Goal: Information Seeking & Learning: Learn about a topic

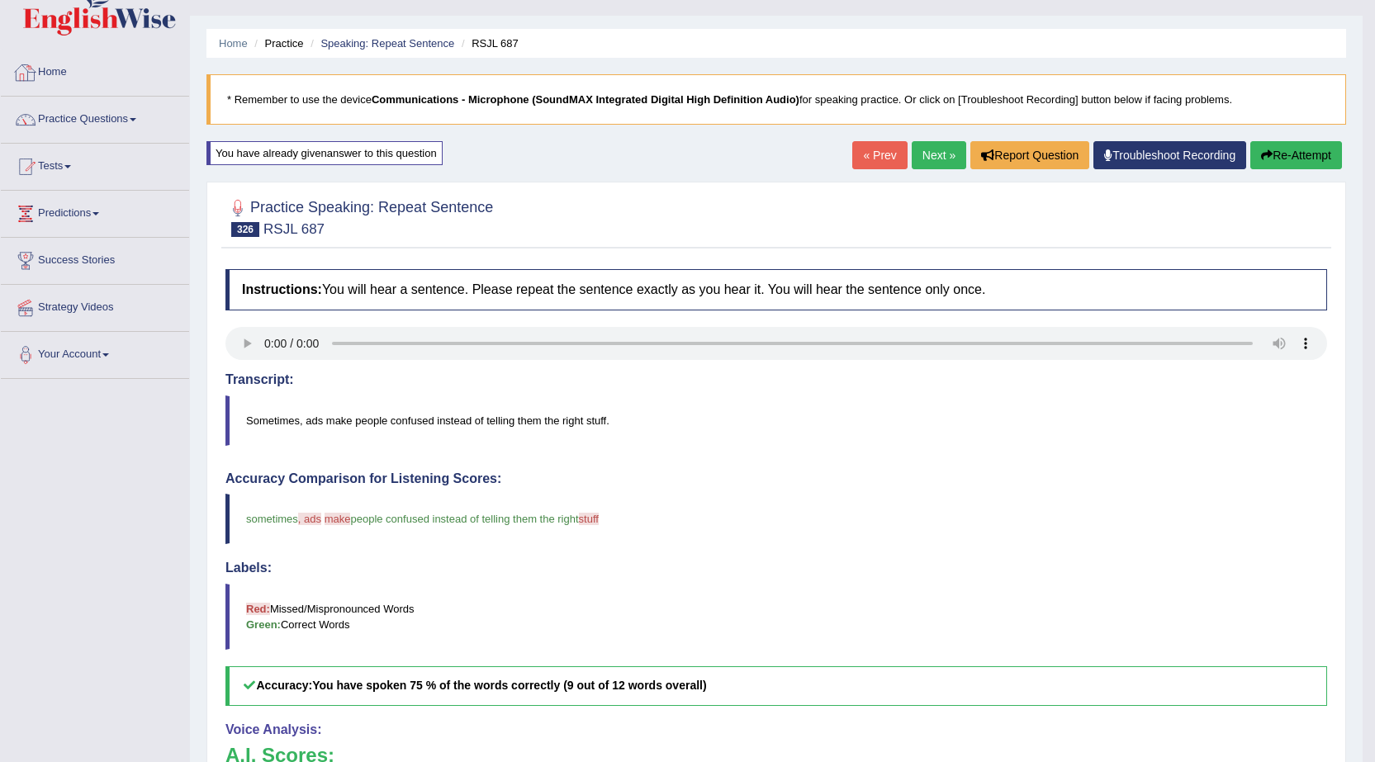
scroll to position [32, 0]
click at [108, 121] on link "Practice Questions" at bounding box center [95, 117] width 188 height 41
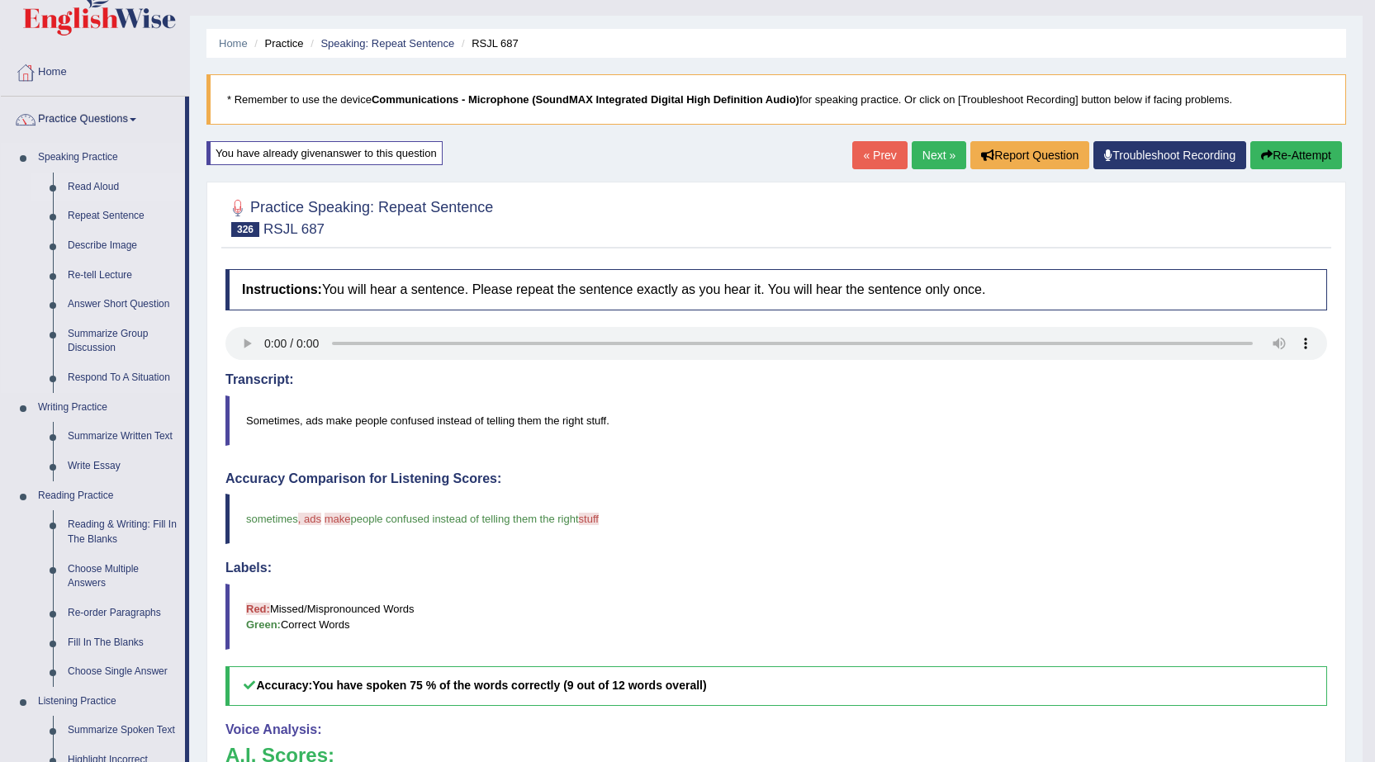
click at [101, 187] on link "Read Aloud" at bounding box center [122, 188] width 125 height 30
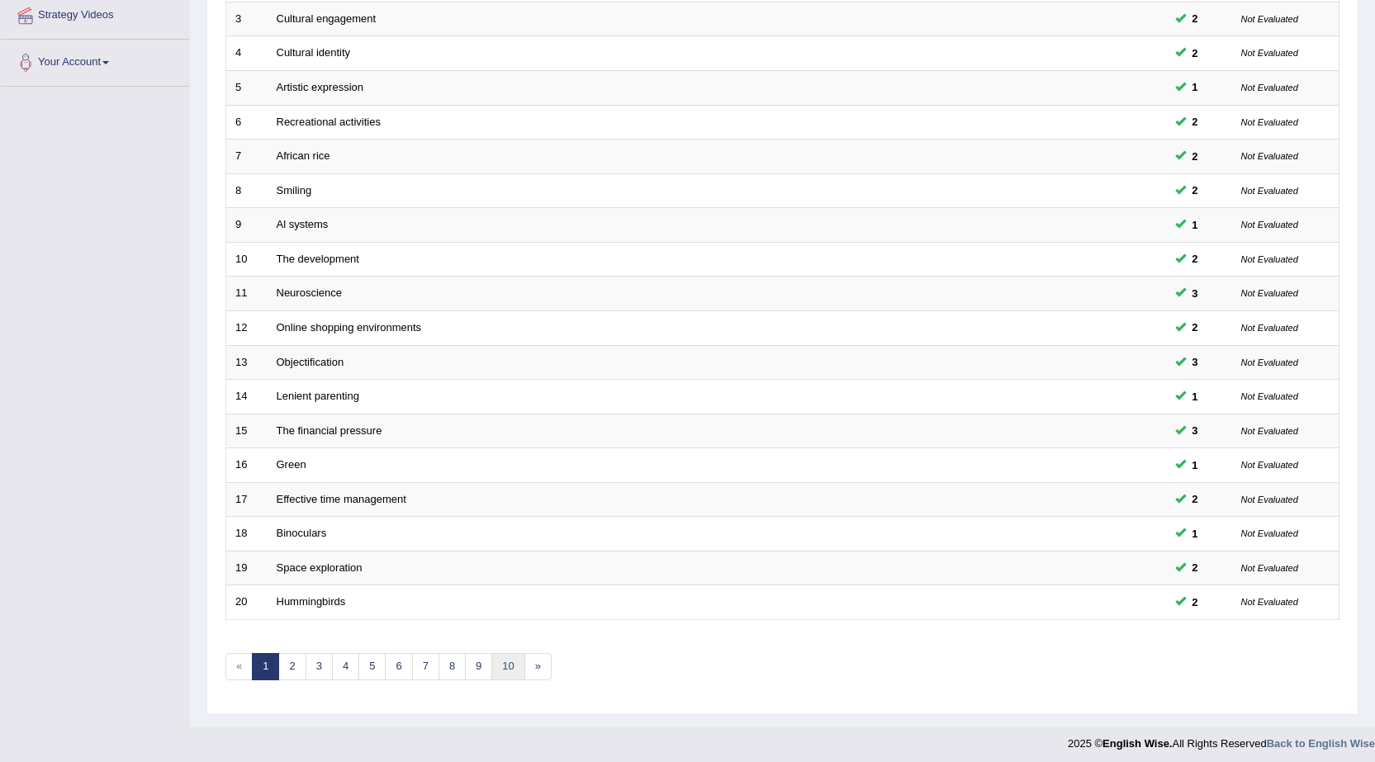
click at [505, 664] on link "10" at bounding box center [507, 666] width 33 height 27
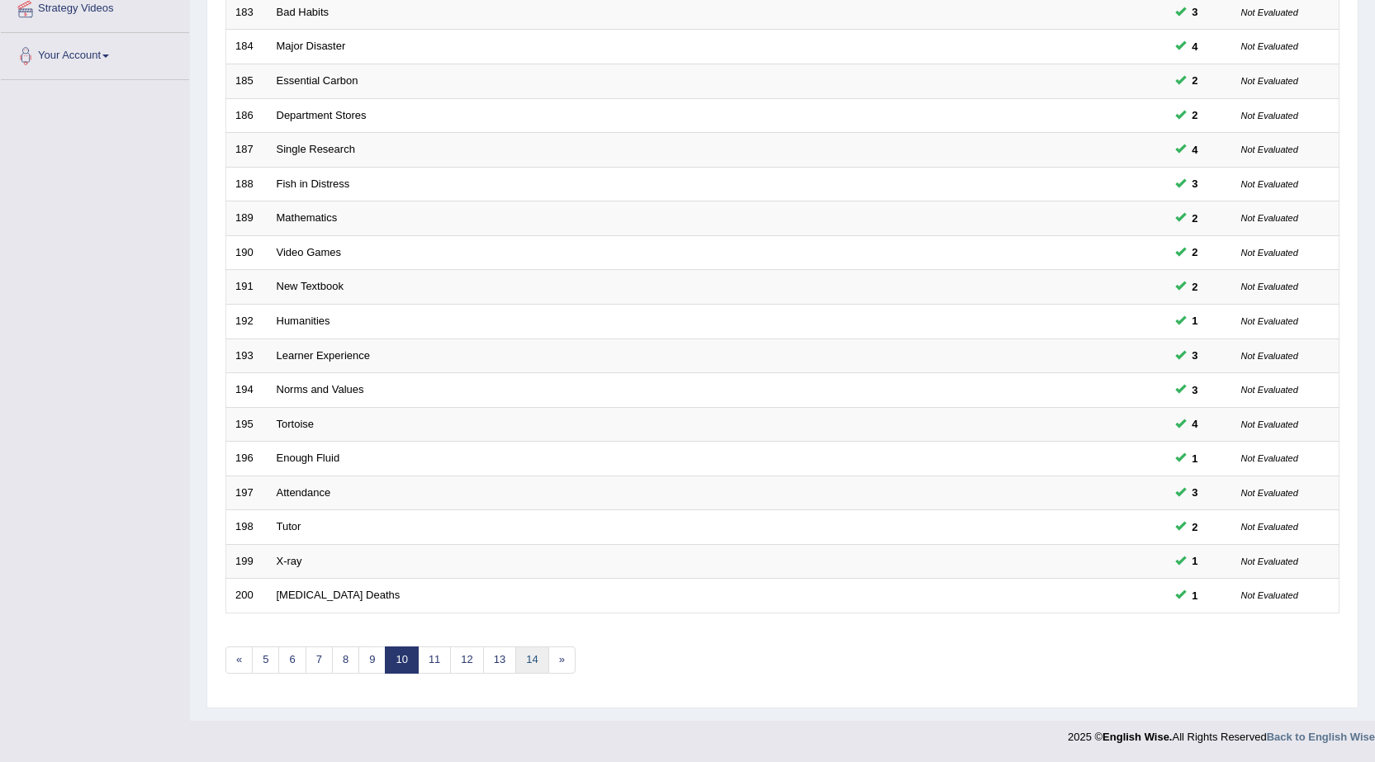
drag, startPoint x: 0, startPoint y: 0, endPoint x: 534, endPoint y: 662, distance: 851.1
click at [534, 662] on link "14" at bounding box center [531, 660] width 33 height 27
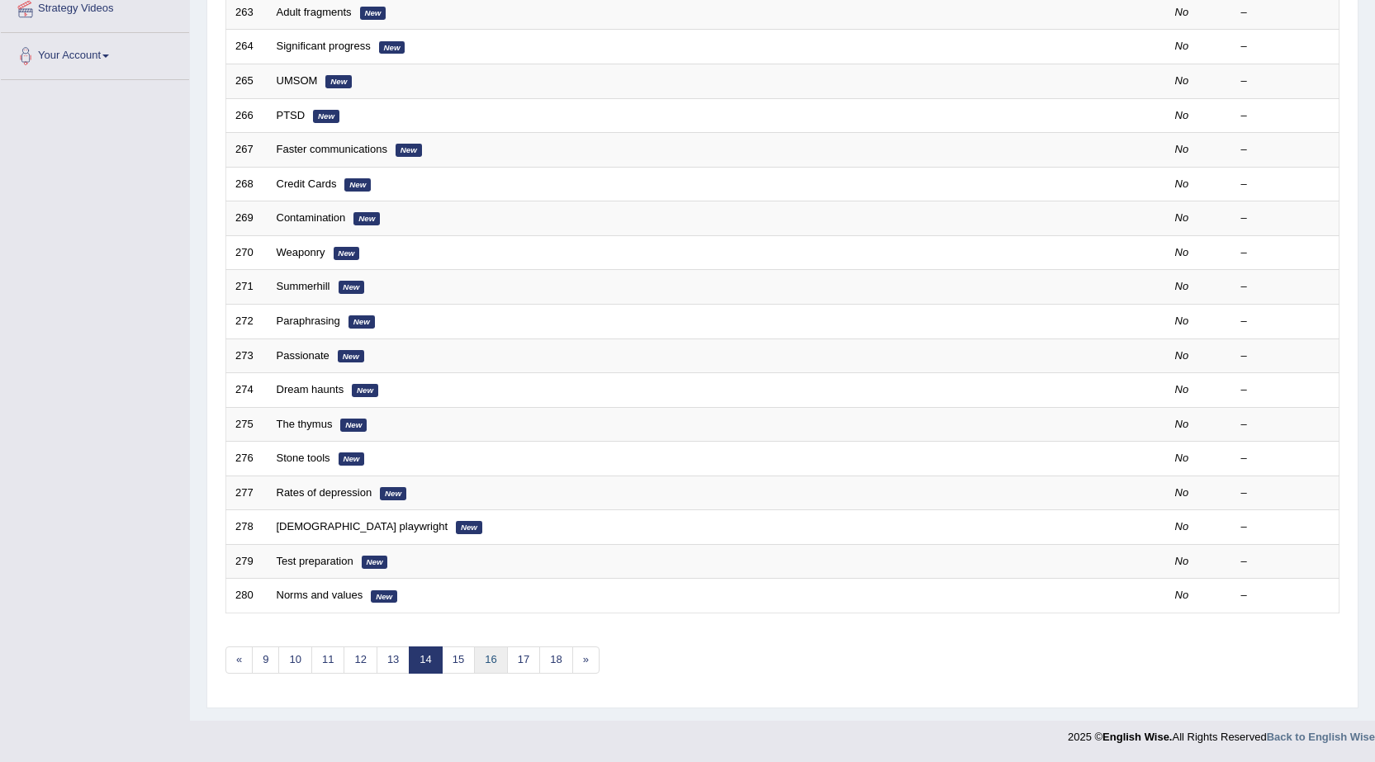
click at [494, 665] on link "16" at bounding box center [490, 660] width 33 height 27
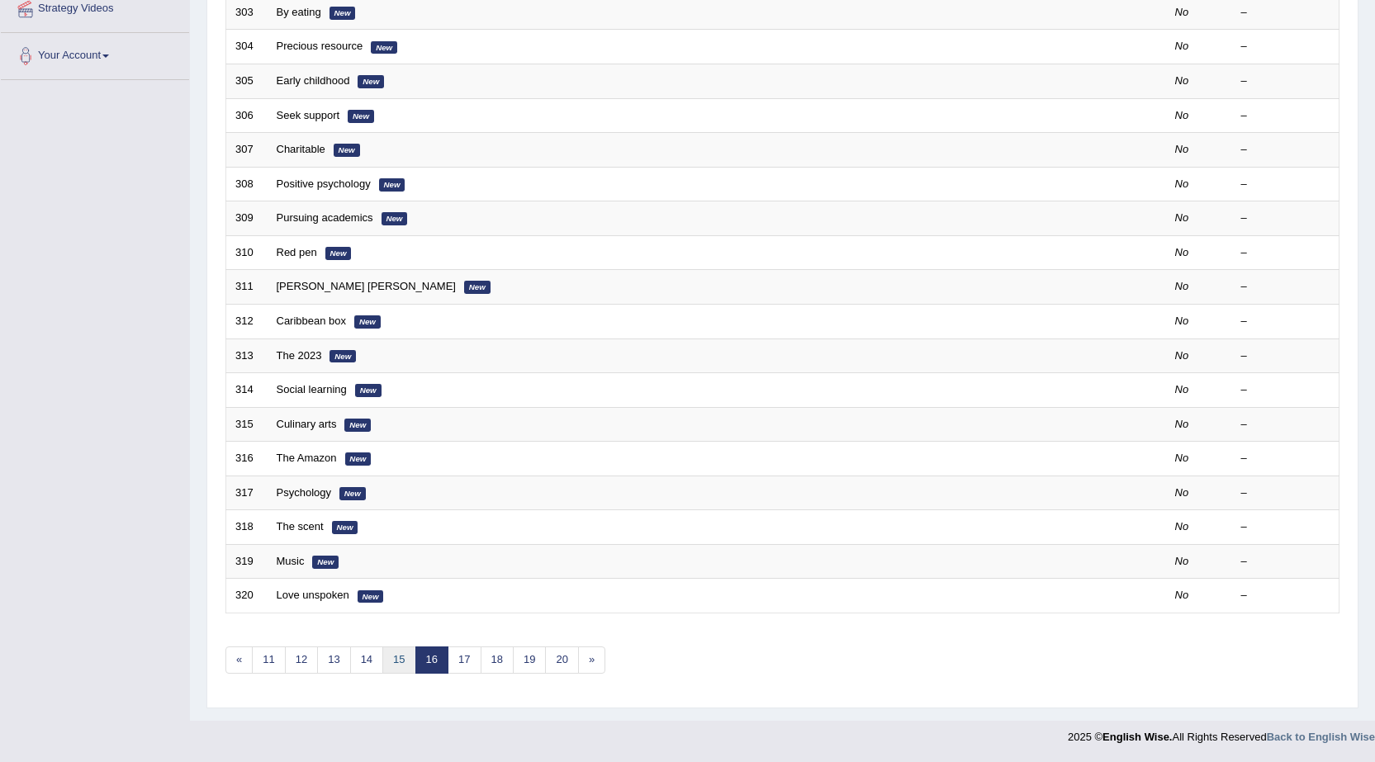
click at [401, 662] on link "15" at bounding box center [398, 660] width 33 height 27
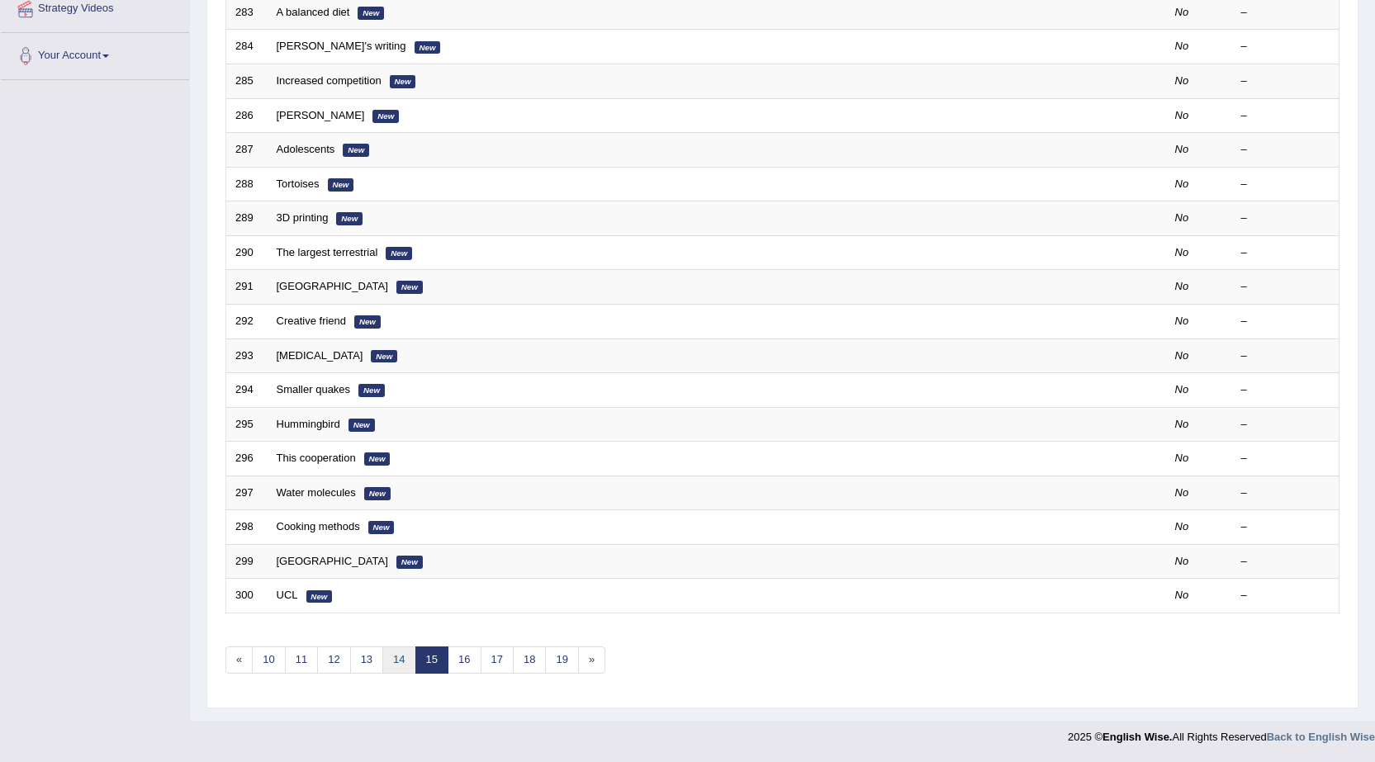
click at [396, 660] on link "14" at bounding box center [398, 660] width 33 height 27
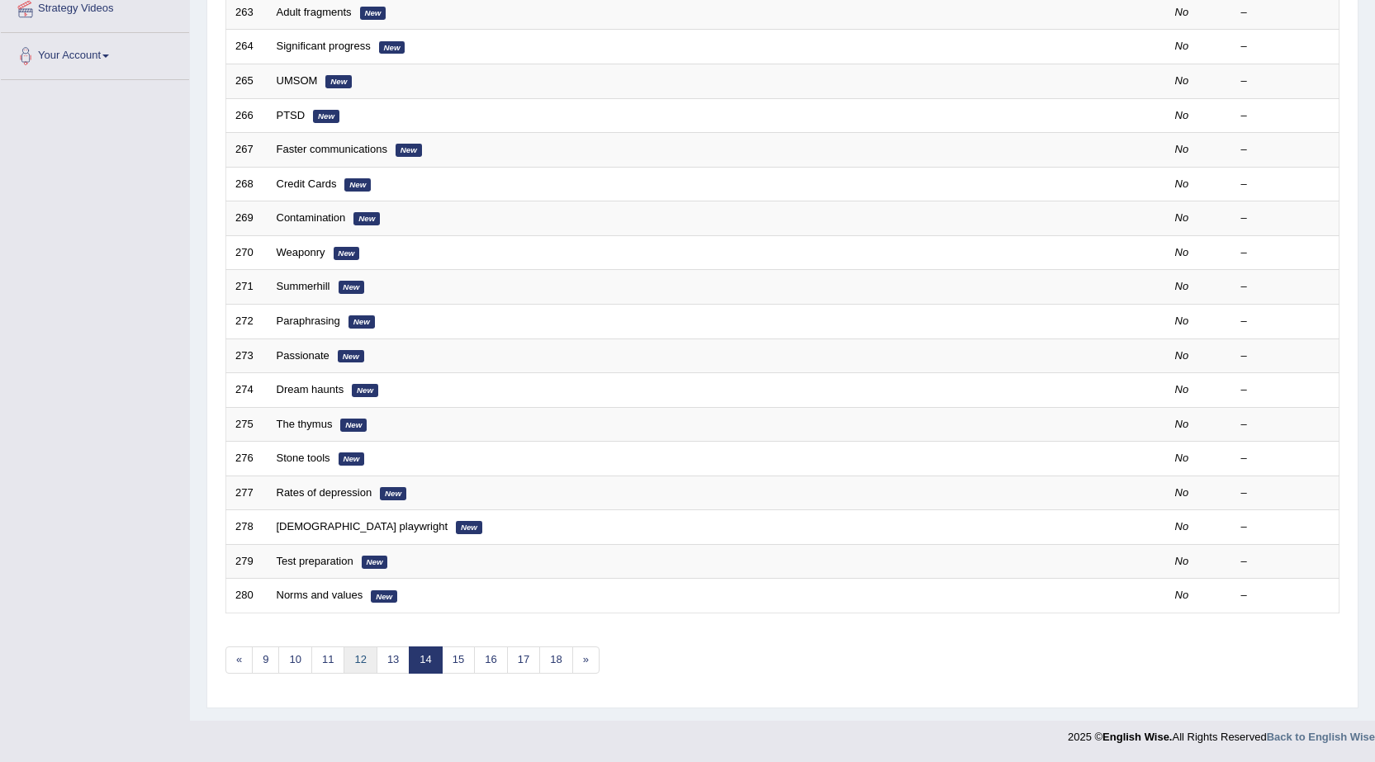
click at [361, 657] on link "12" at bounding box center [360, 660] width 33 height 27
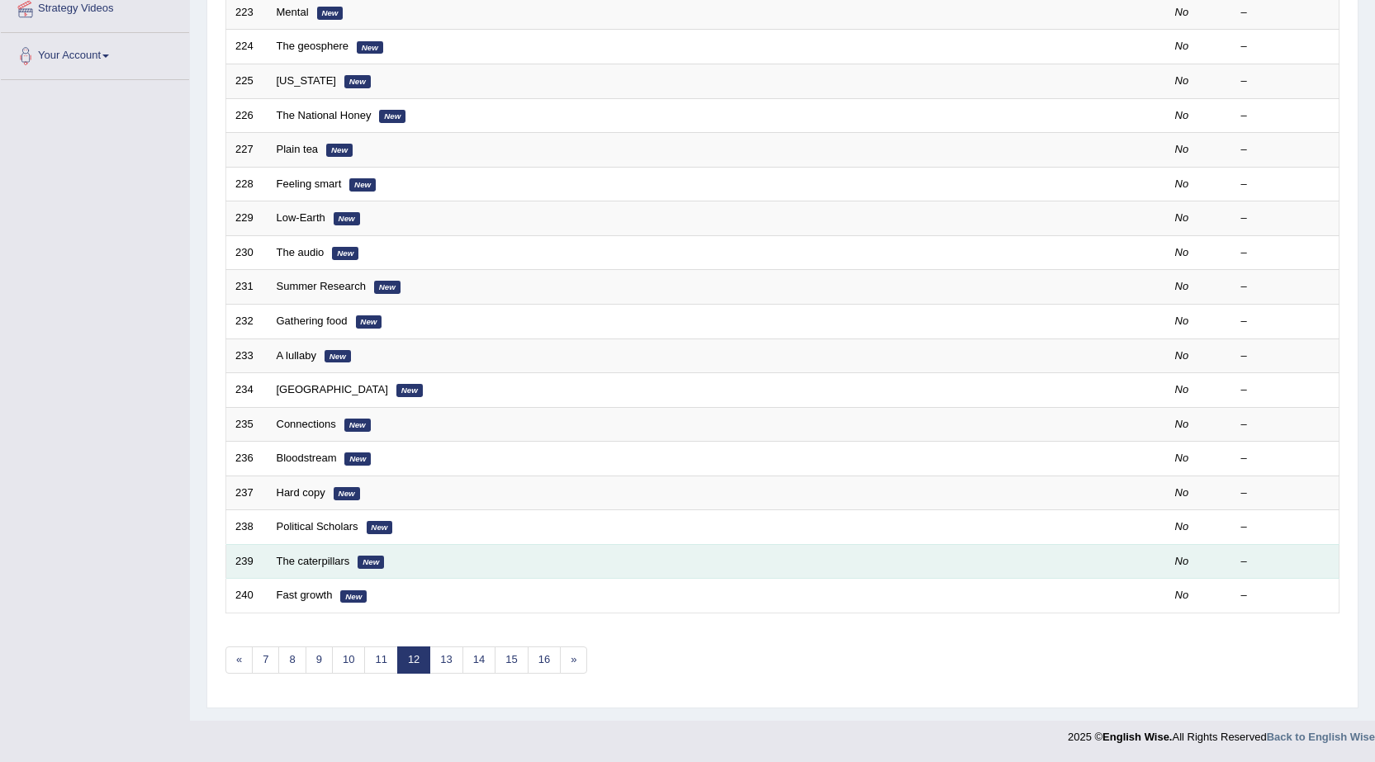
scroll to position [331, 0]
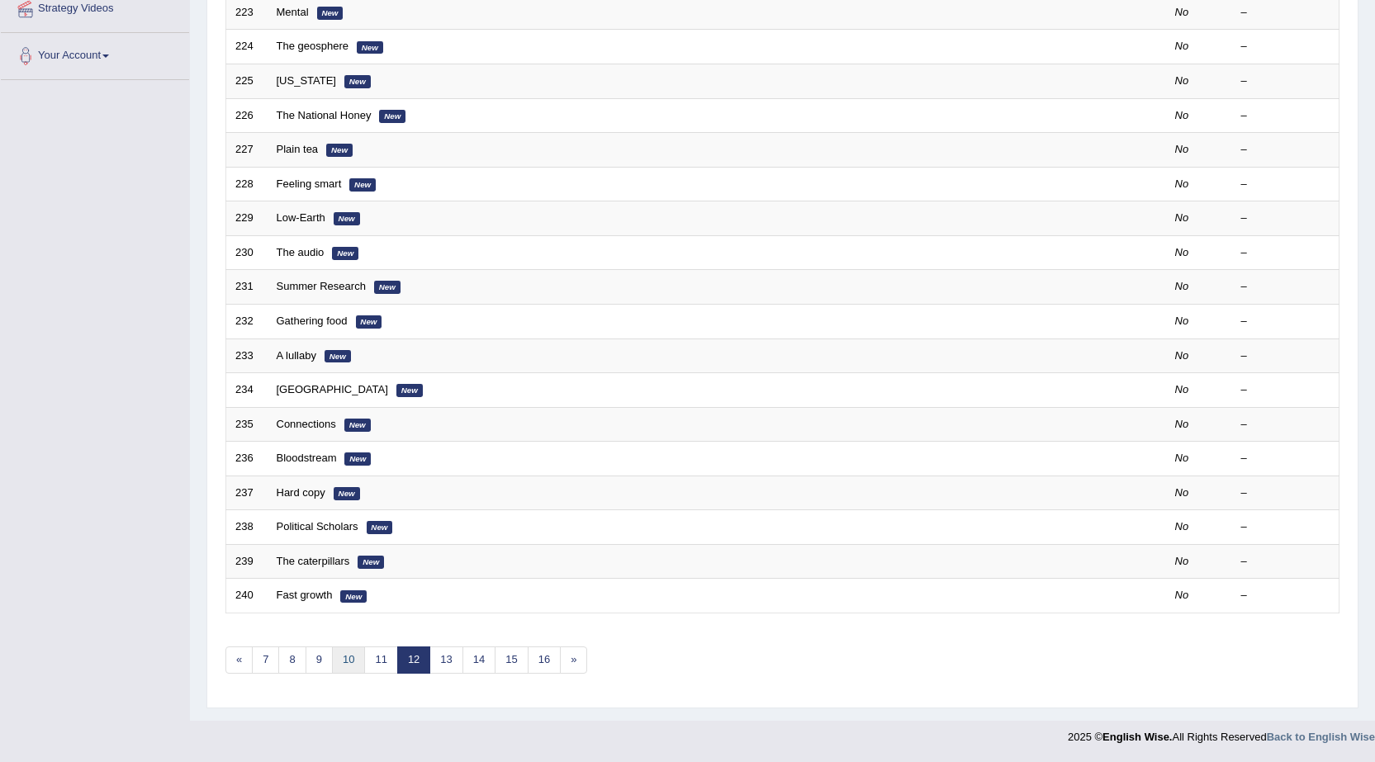
click at [341, 657] on link "10" at bounding box center [348, 660] width 33 height 27
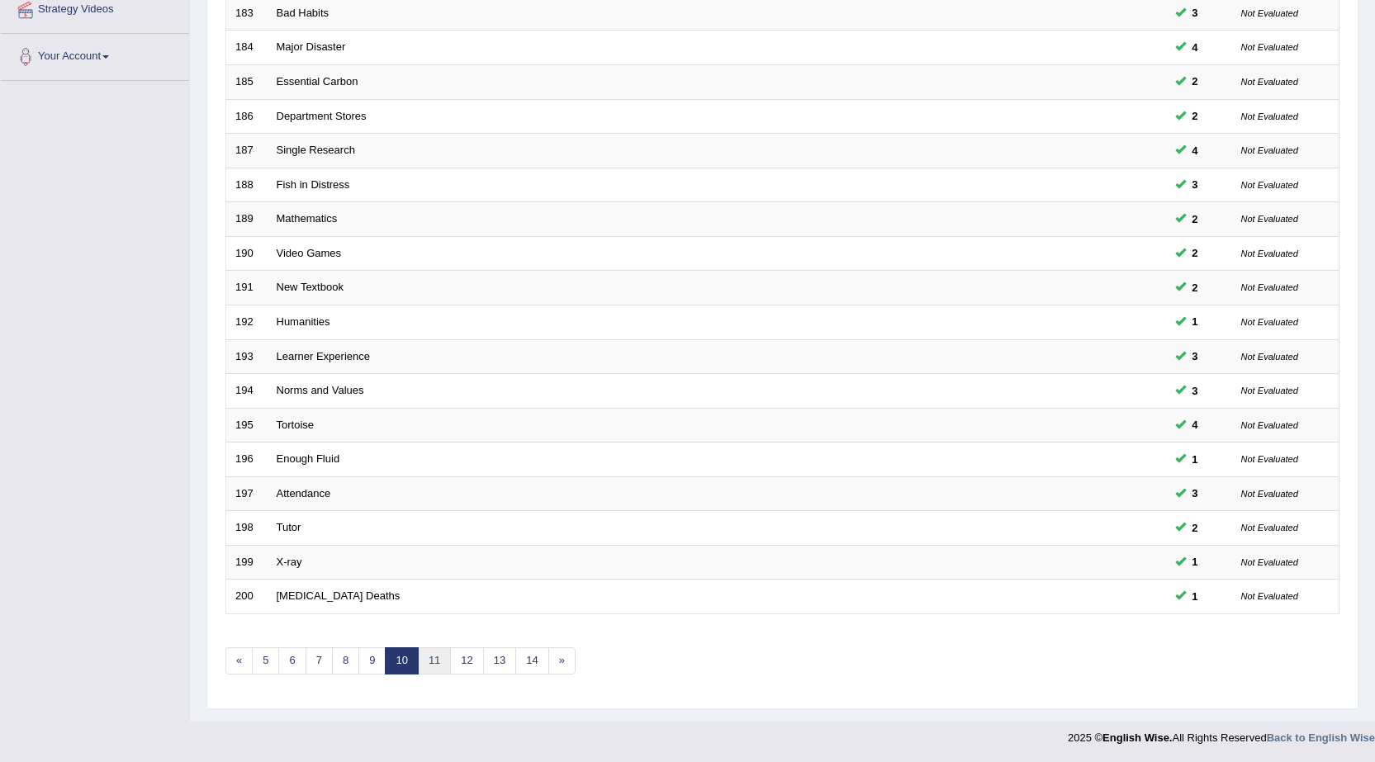
click at [435, 663] on link "11" at bounding box center [434, 661] width 33 height 27
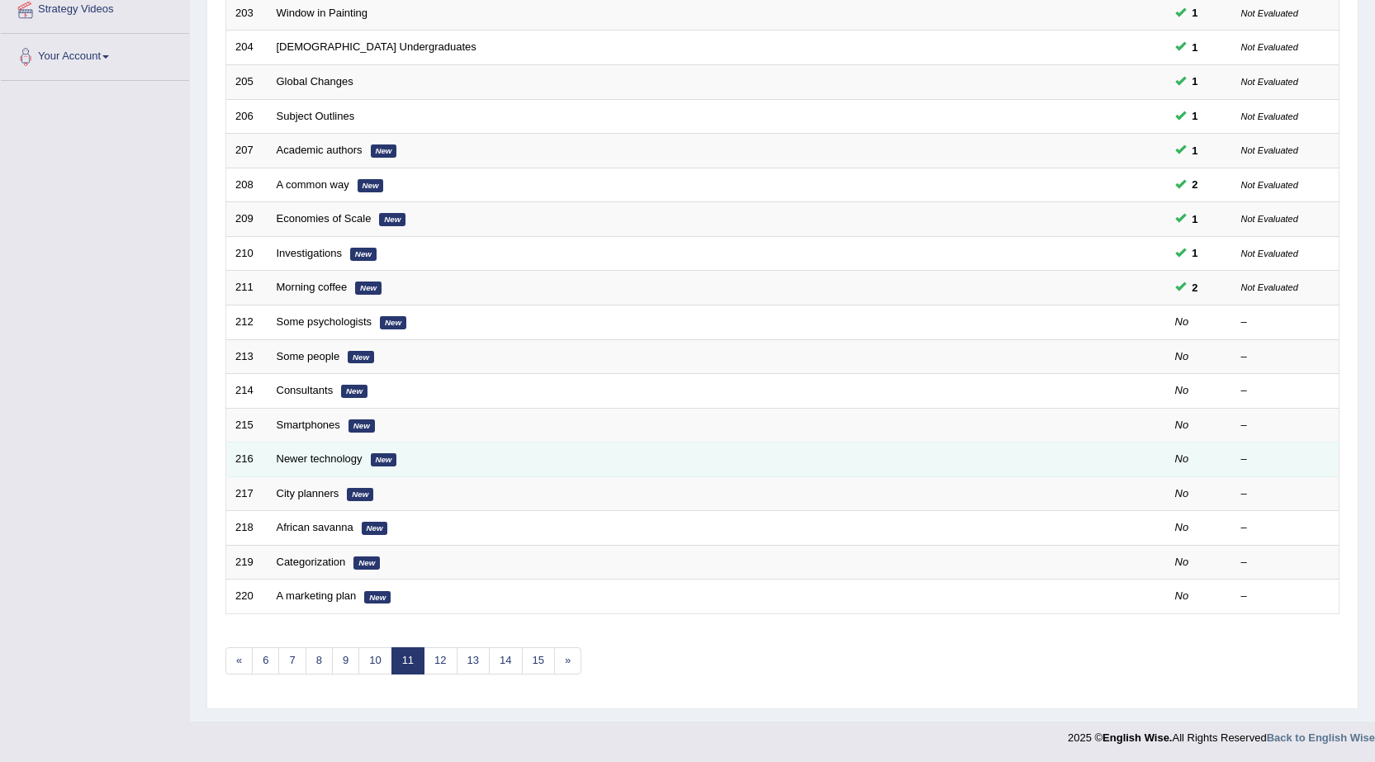
scroll to position [331, 0]
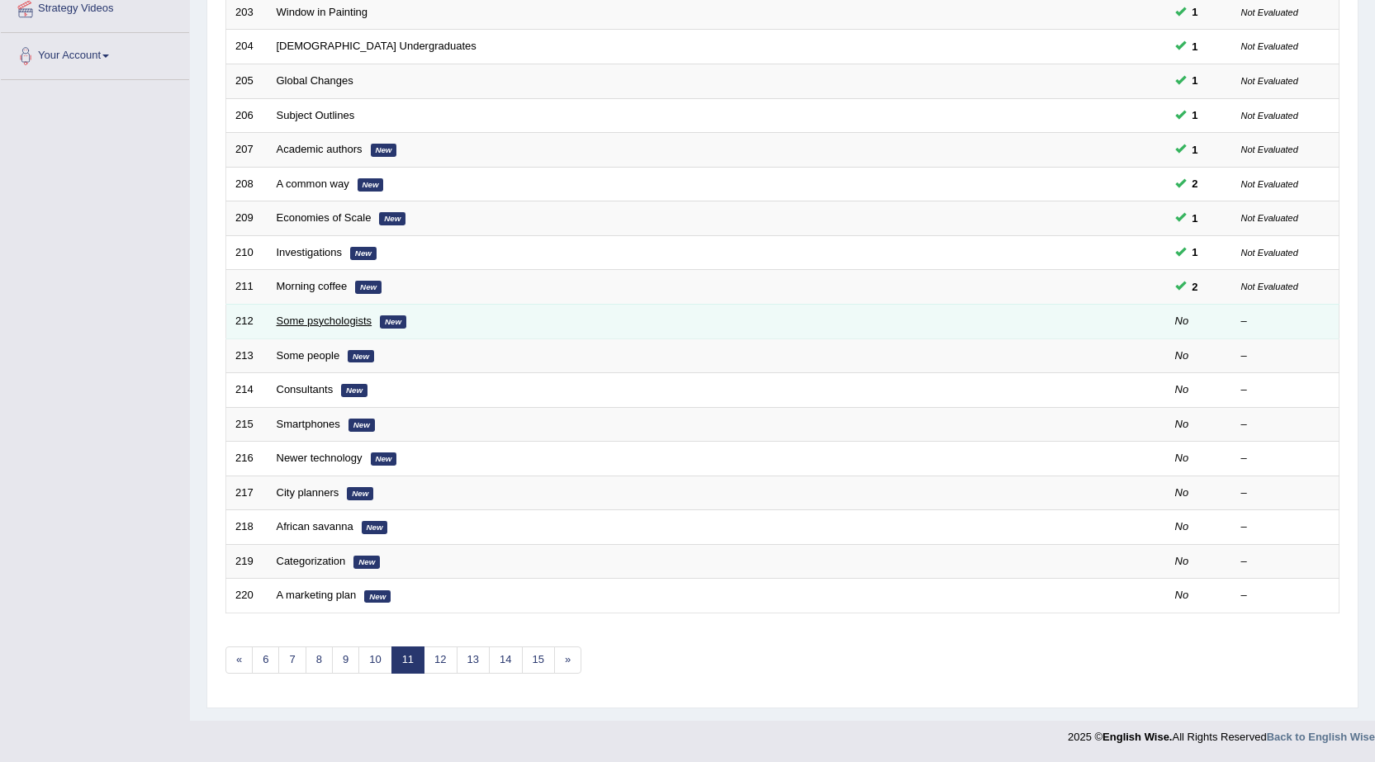
click at [288, 322] on link "Some psychologists" at bounding box center [325, 321] width 96 height 12
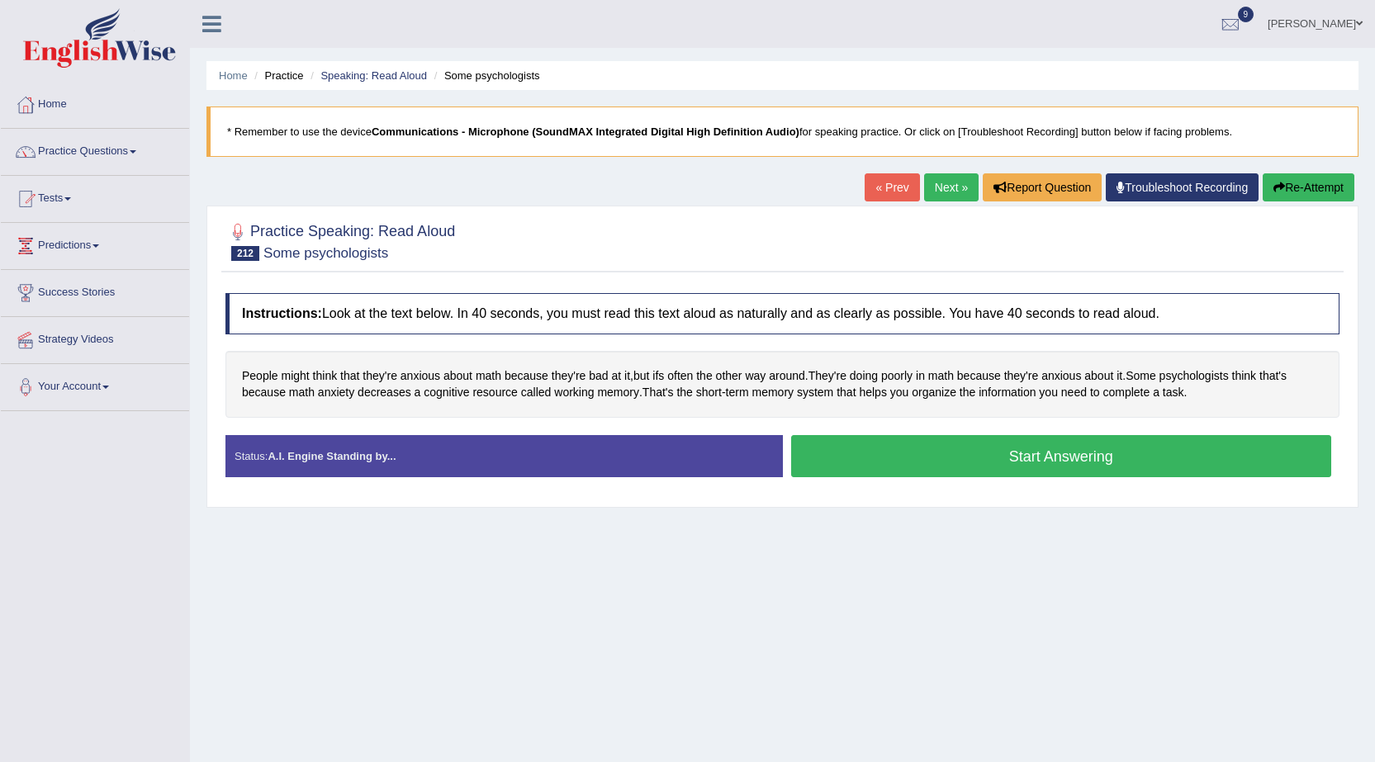
click at [958, 463] on button "Start Answering" at bounding box center [1061, 456] width 541 height 42
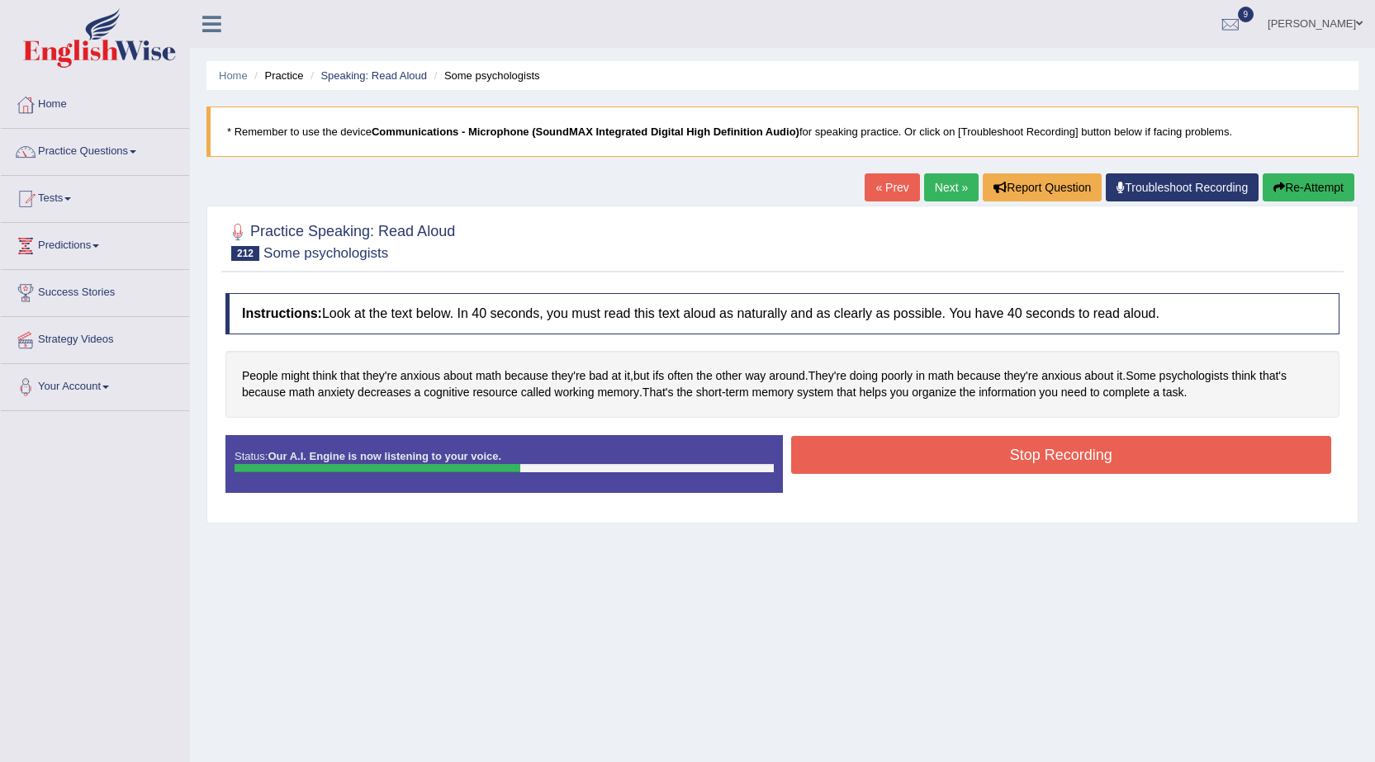
click at [1101, 449] on button "Stop Recording" at bounding box center [1061, 455] width 541 height 38
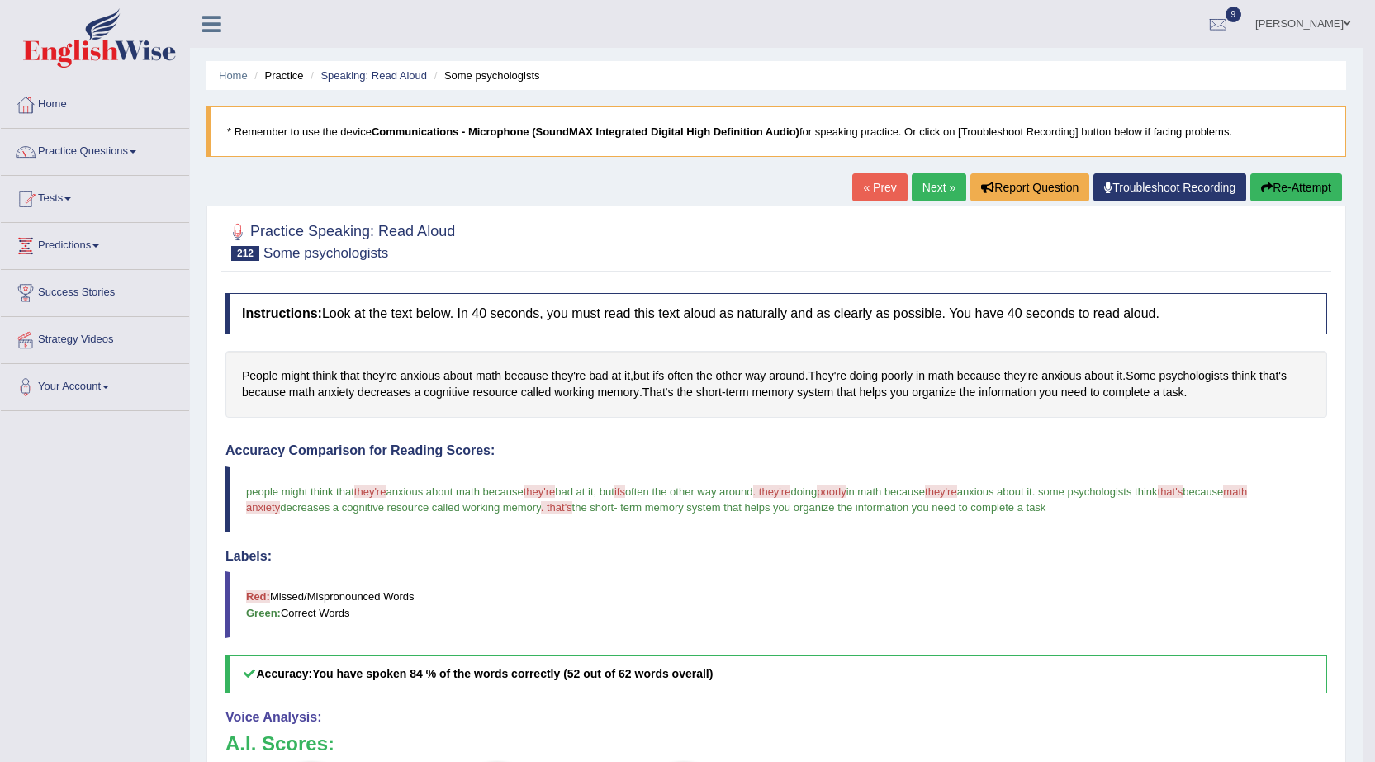
click at [1279, 203] on div "« Prev Next » Report Question Troubleshoot Recording Re-Attempt" at bounding box center [1099, 189] width 494 height 32
click at [1280, 178] on button "Re-Attempt" at bounding box center [1297, 187] width 92 height 28
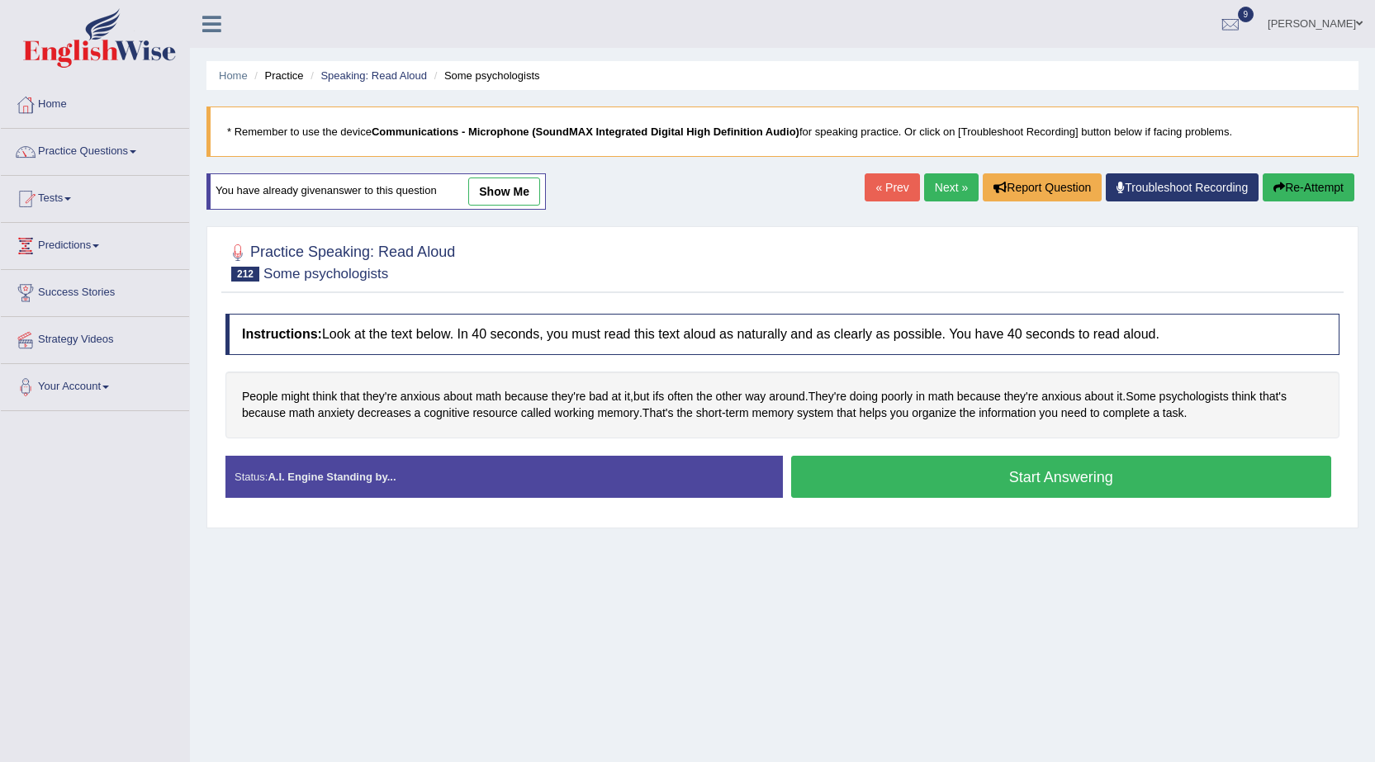
click at [1090, 472] on button "Start Answering" at bounding box center [1061, 477] width 541 height 42
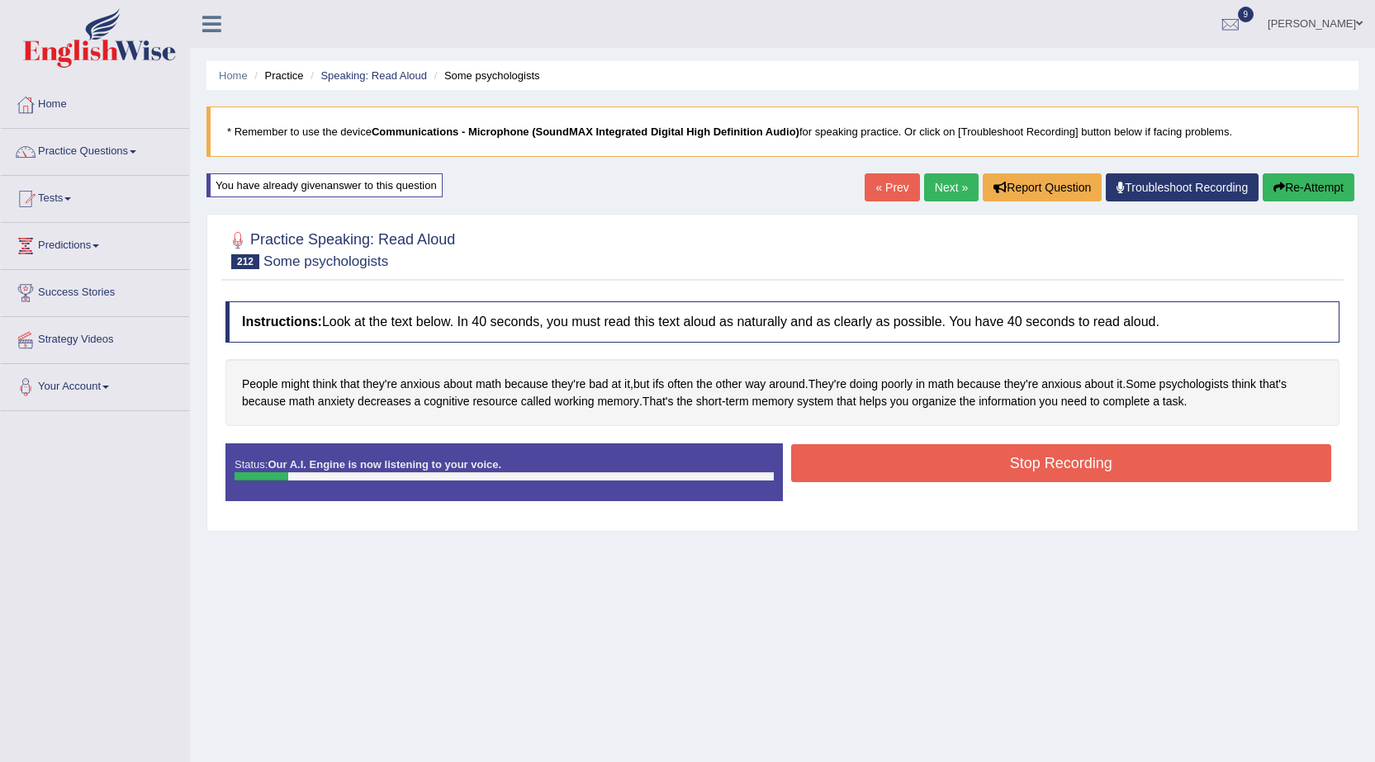
click at [1128, 440] on div "Instructions: Look at the text below. In 40 seconds, you must read this text al…" at bounding box center [782, 408] width 1123 height 230
click at [1127, 467] on button "Stop Recording" at bounding box center [1061, 463] width 541 height 38
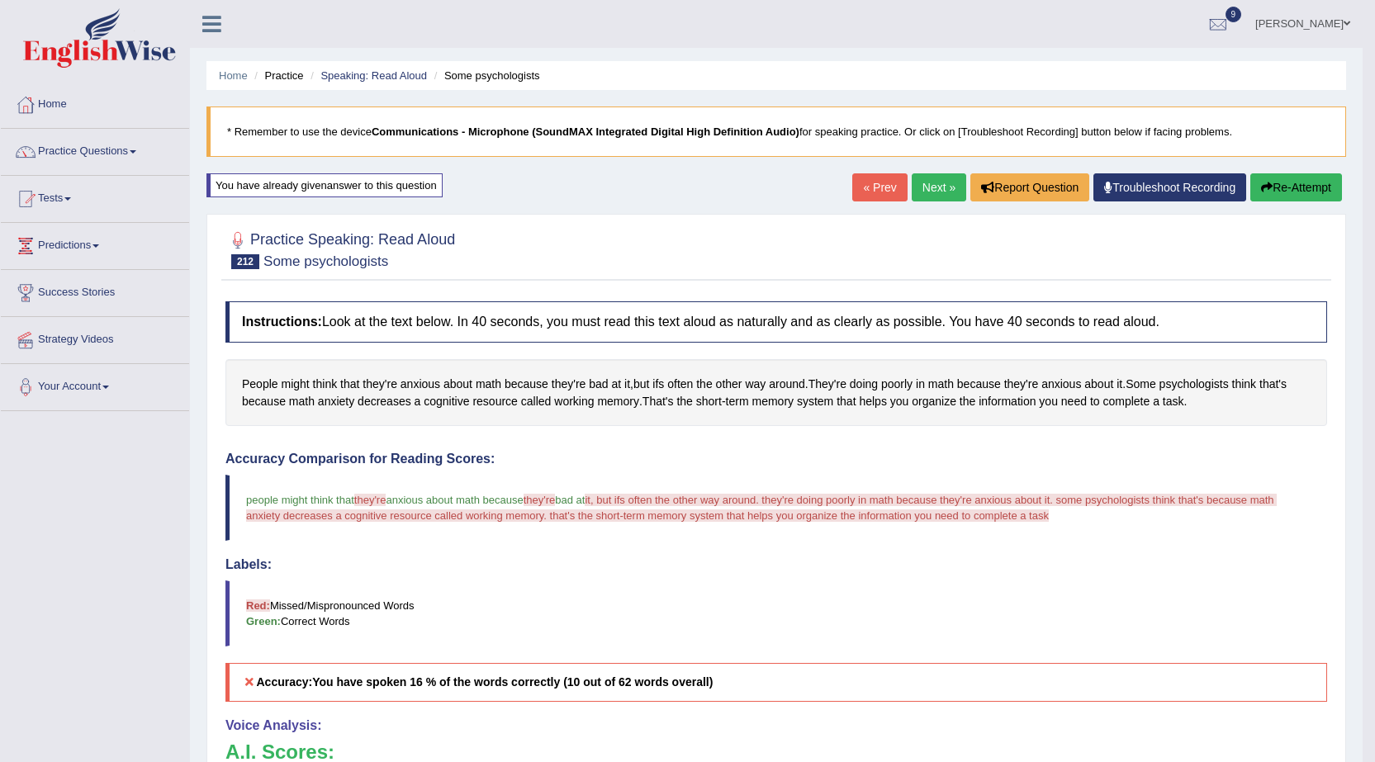
click at [1336, 188] on button "Re-Attempt" at bounding box center [1297, 187] width 92 height 28
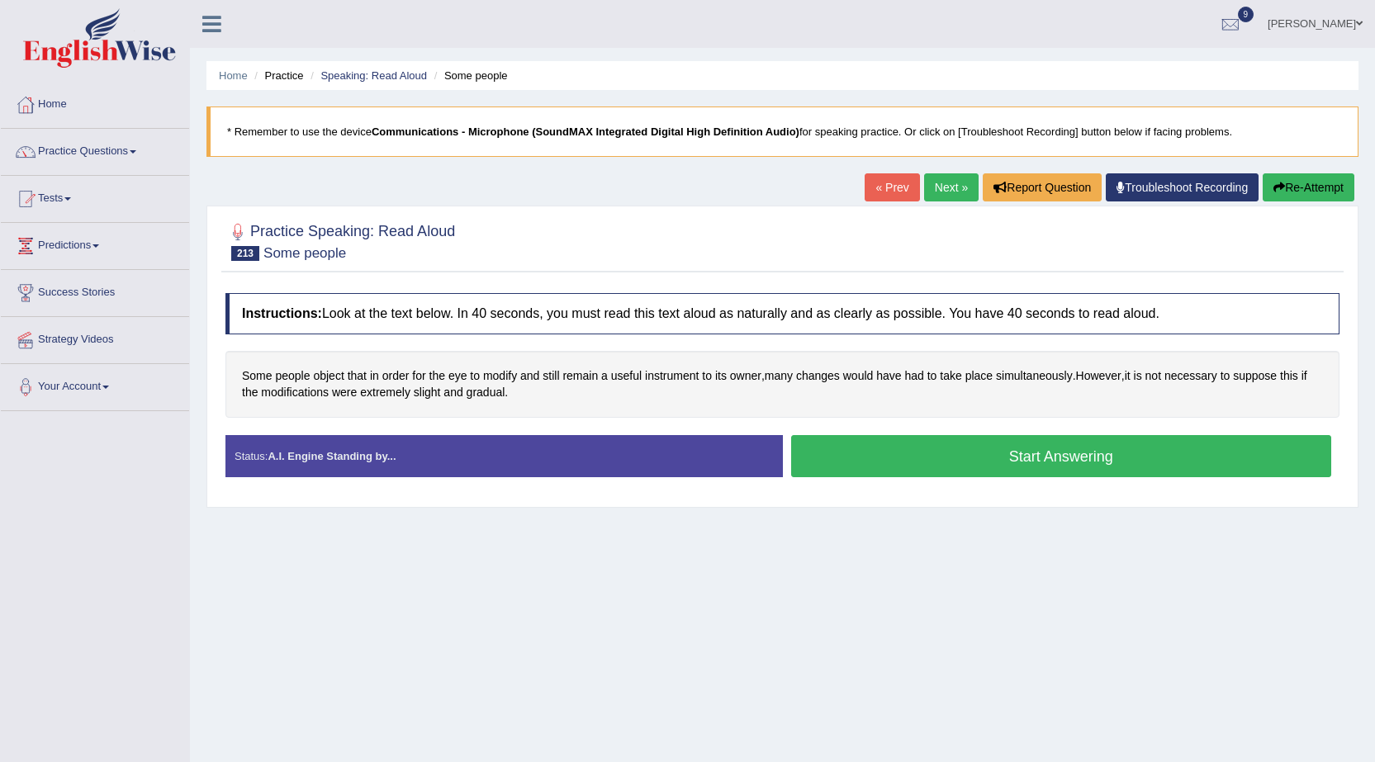
click at [844, 466] on button "Start Answering" at bounding box center [1061, 456] width 541 height 42
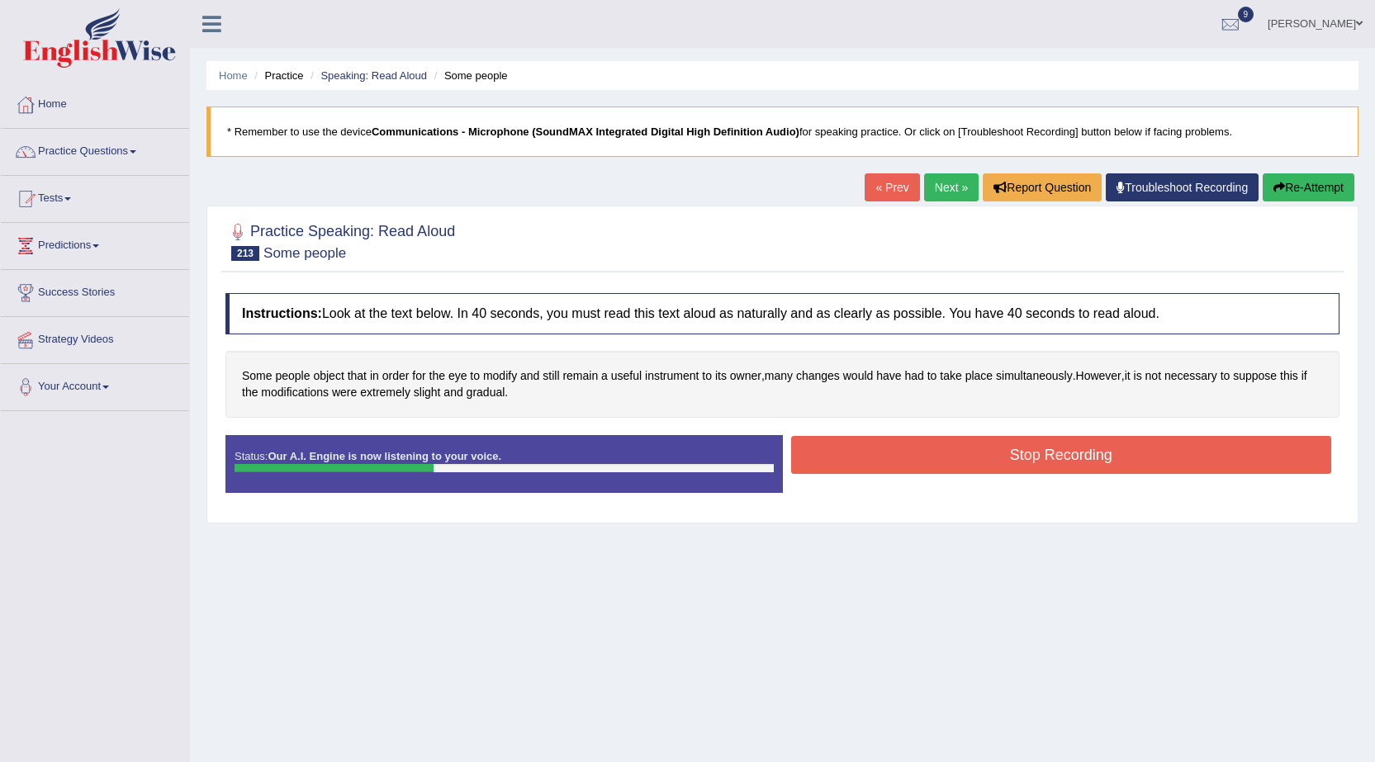
click at [950, 456] on button "Stop Recording" at bounding box center [1061, 455] width 541 height 38
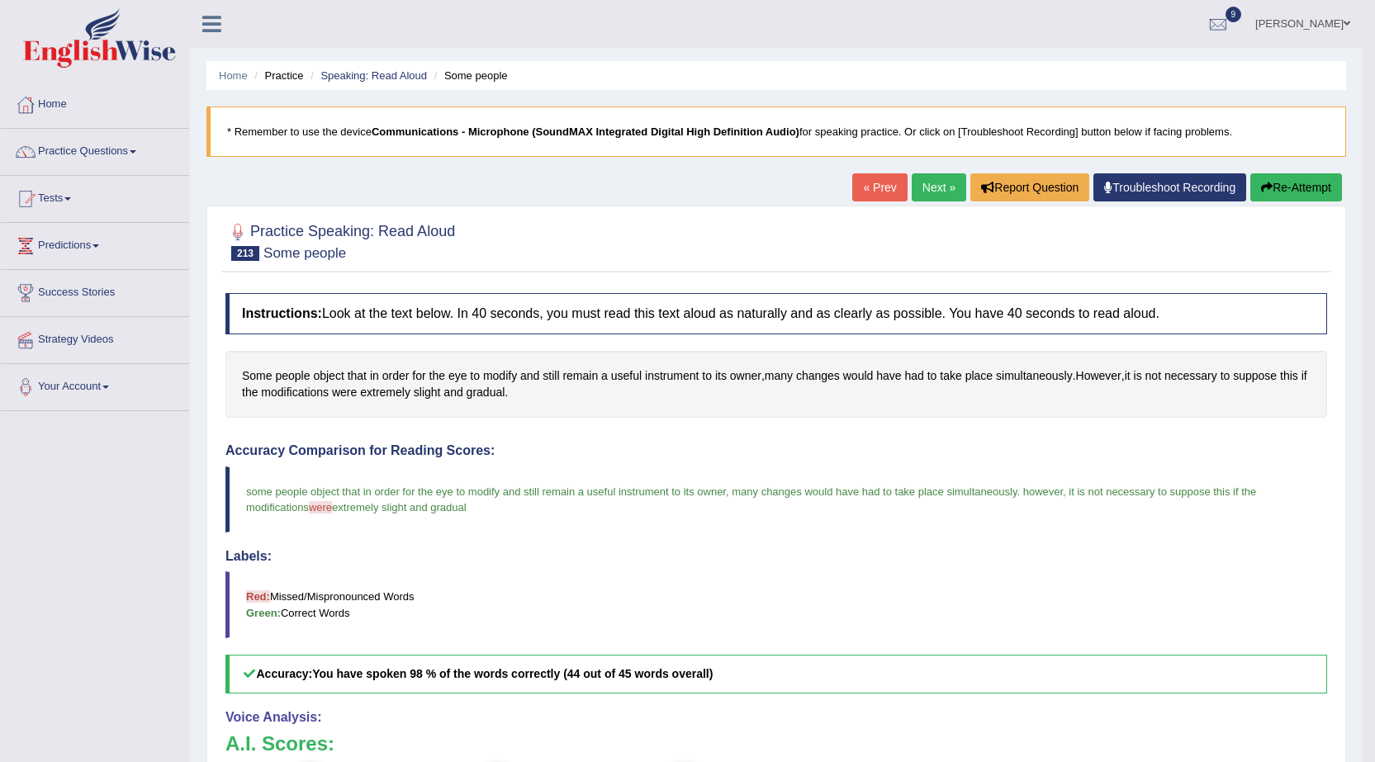
click at [917, 185] on link "Next »" at bounding box center [939, 187] width 55 height 28
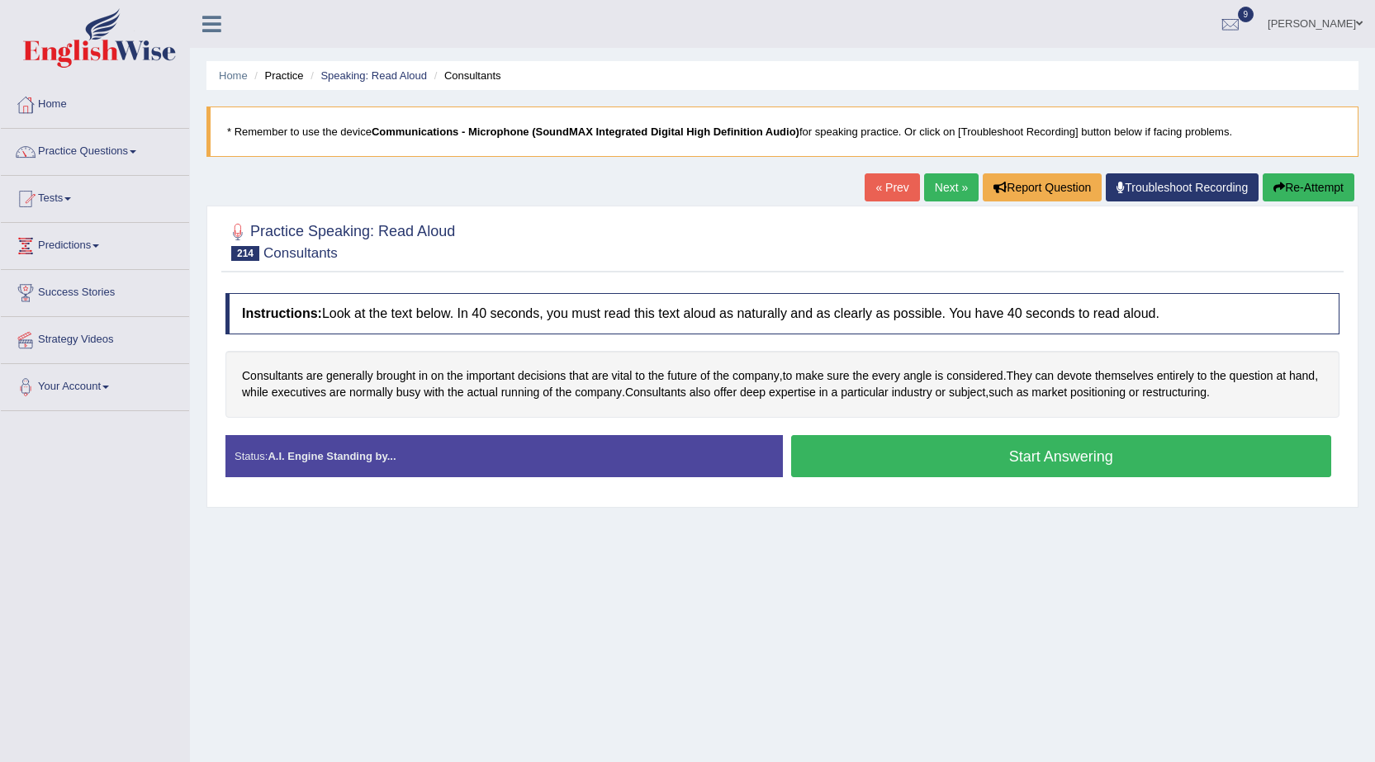
click at [965, 463] on button "Start Answering" at bounding box center [1061, 456] width 541 height 42
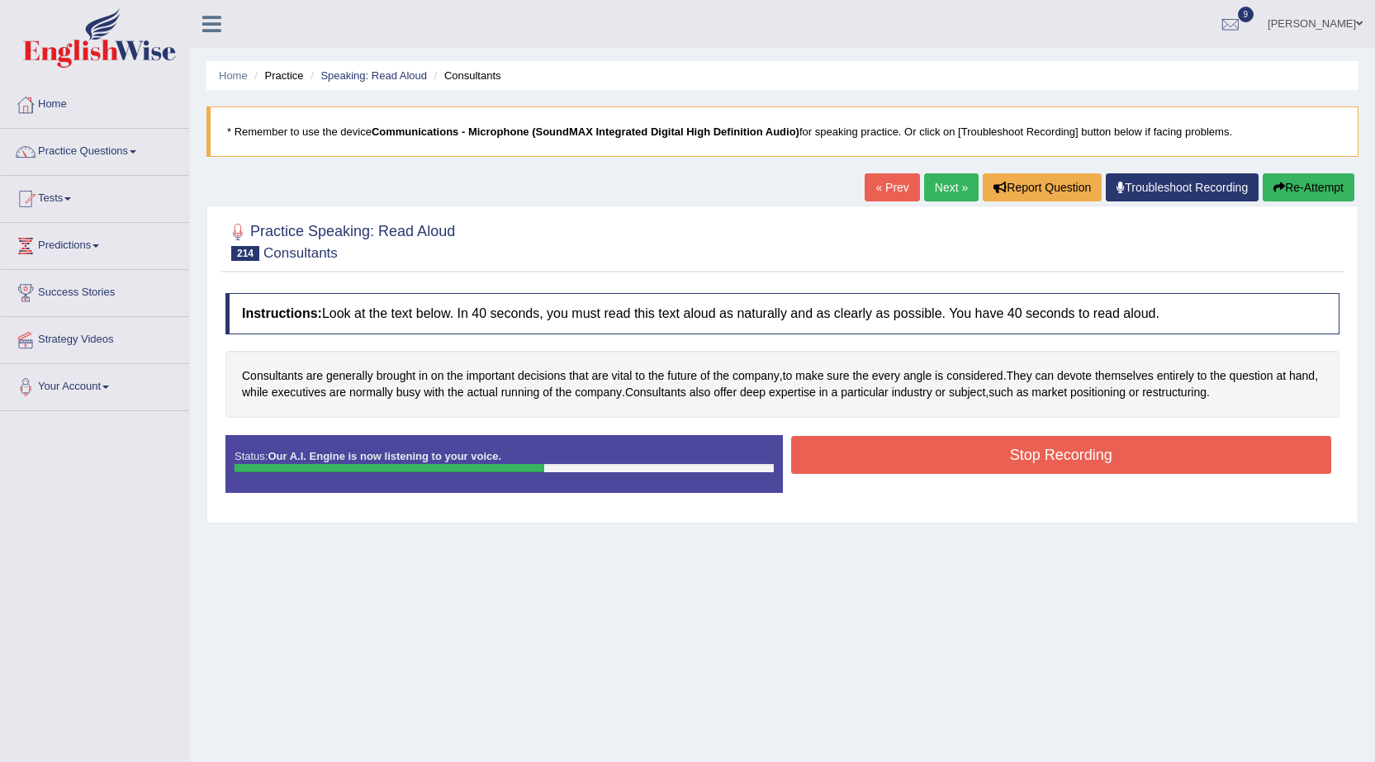
click at [997, 450] on button "Stop Recording" at bounding box center [1061, 455] width 541 height 38
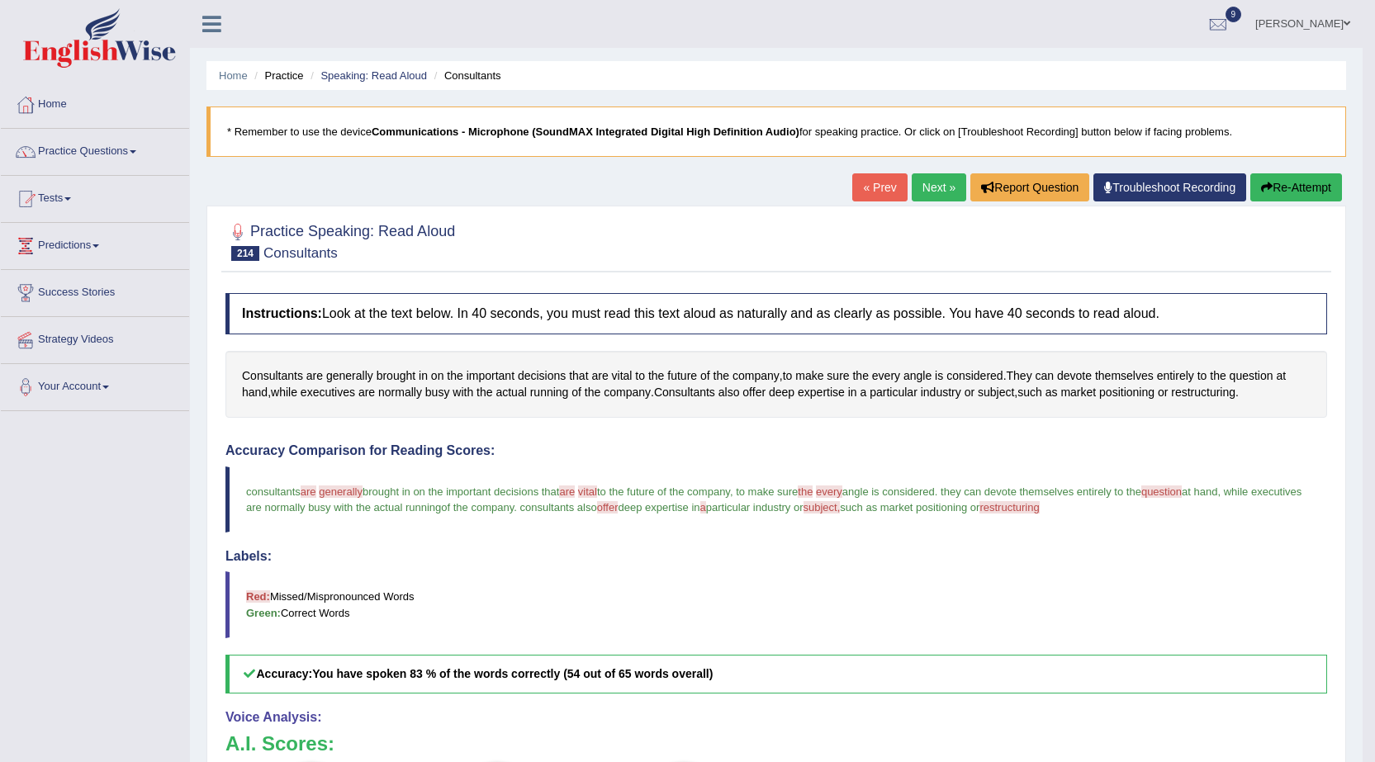
click at [928, 183] on link "Next »" at bounding box center [939, 187] width 55 height 28
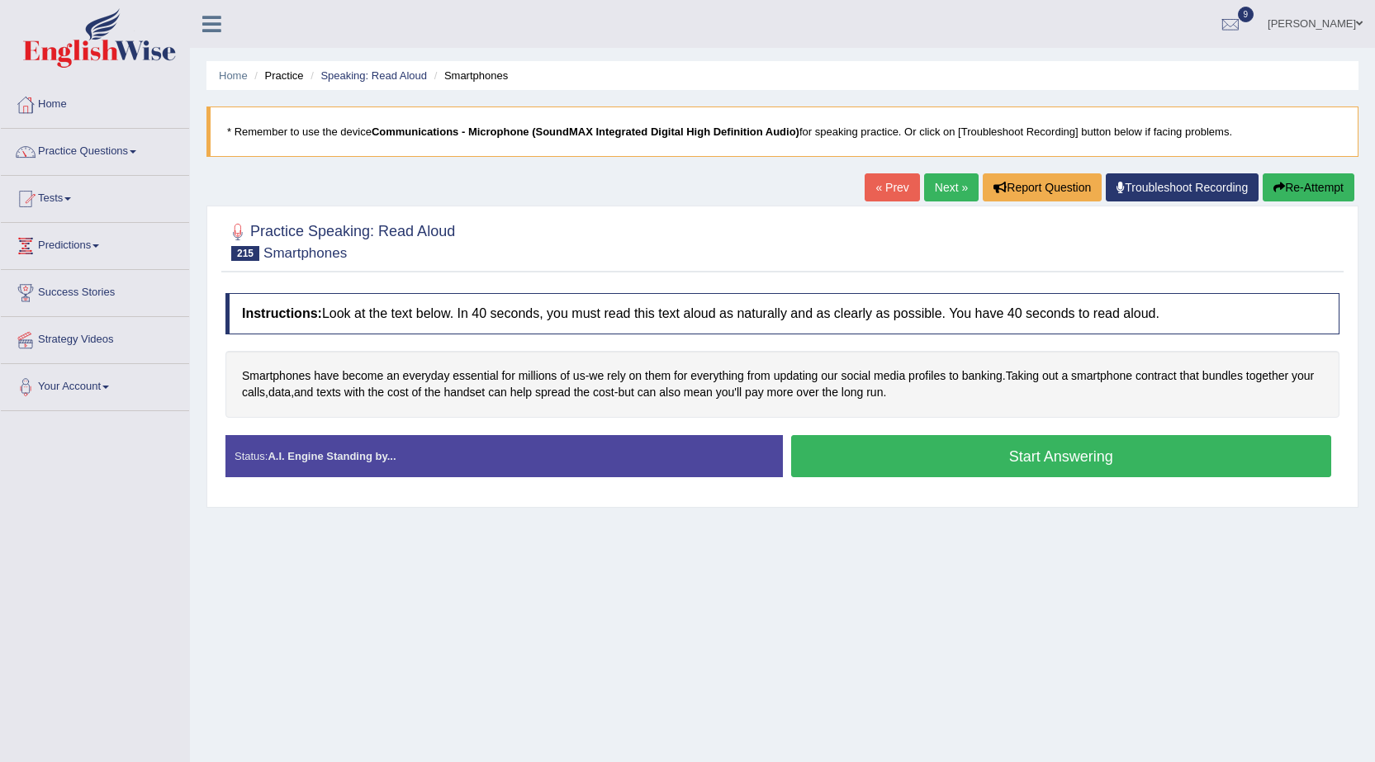
click at [980, 467] on button "Start Answering" at bounding box center [1061, 456] width 541 height 42
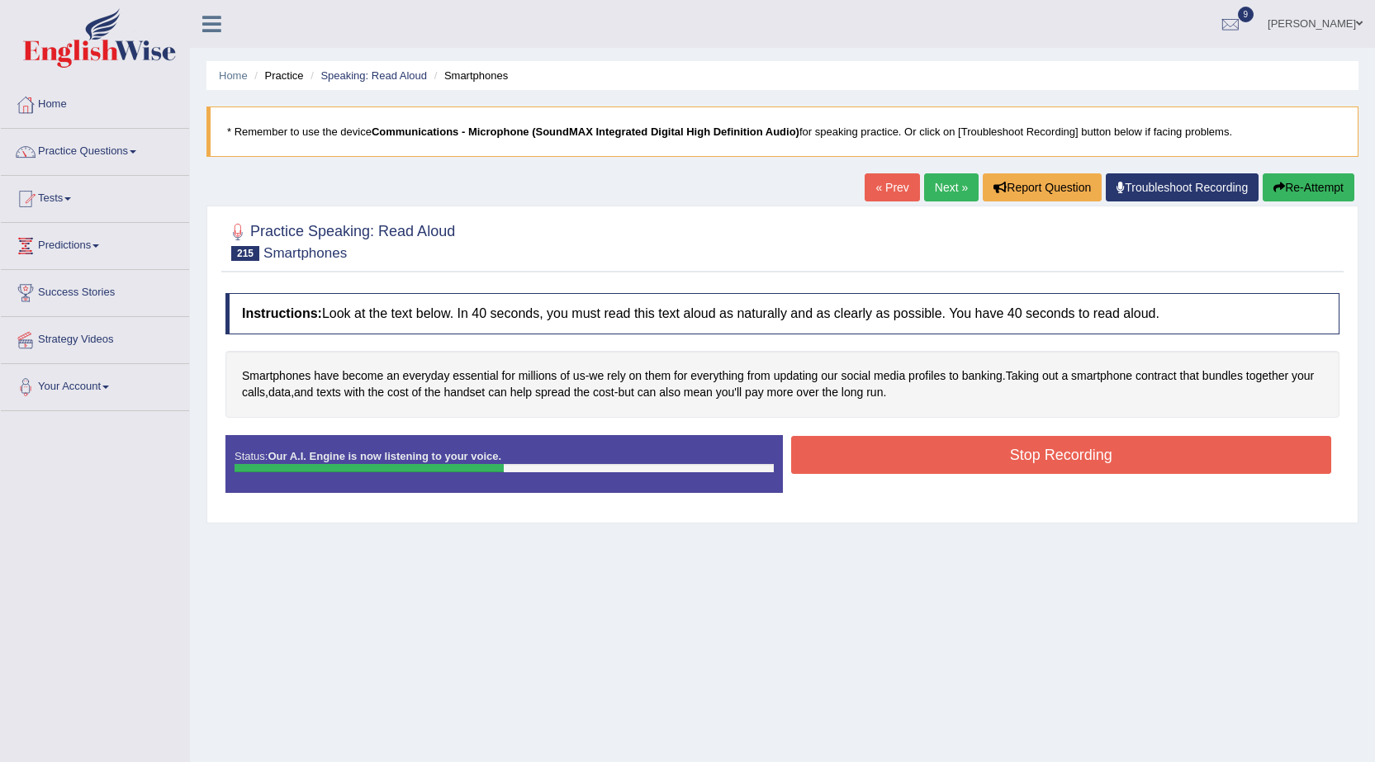
click at [921, 450] on button "Stop Recording" at bounding box center [1061, 455] width 541 height 38
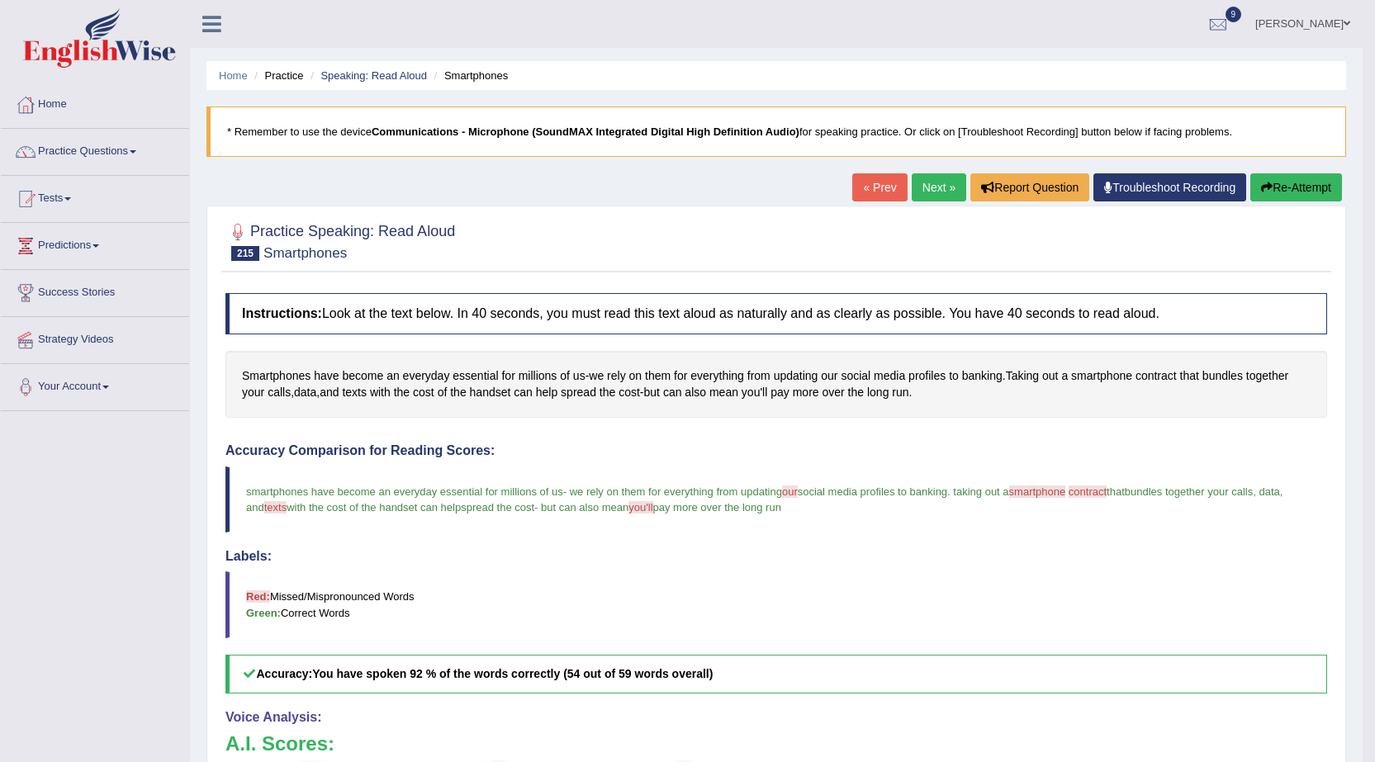
click at [940, 184] on link "Next »" at bounding box center [939, 187] width 55 height 28
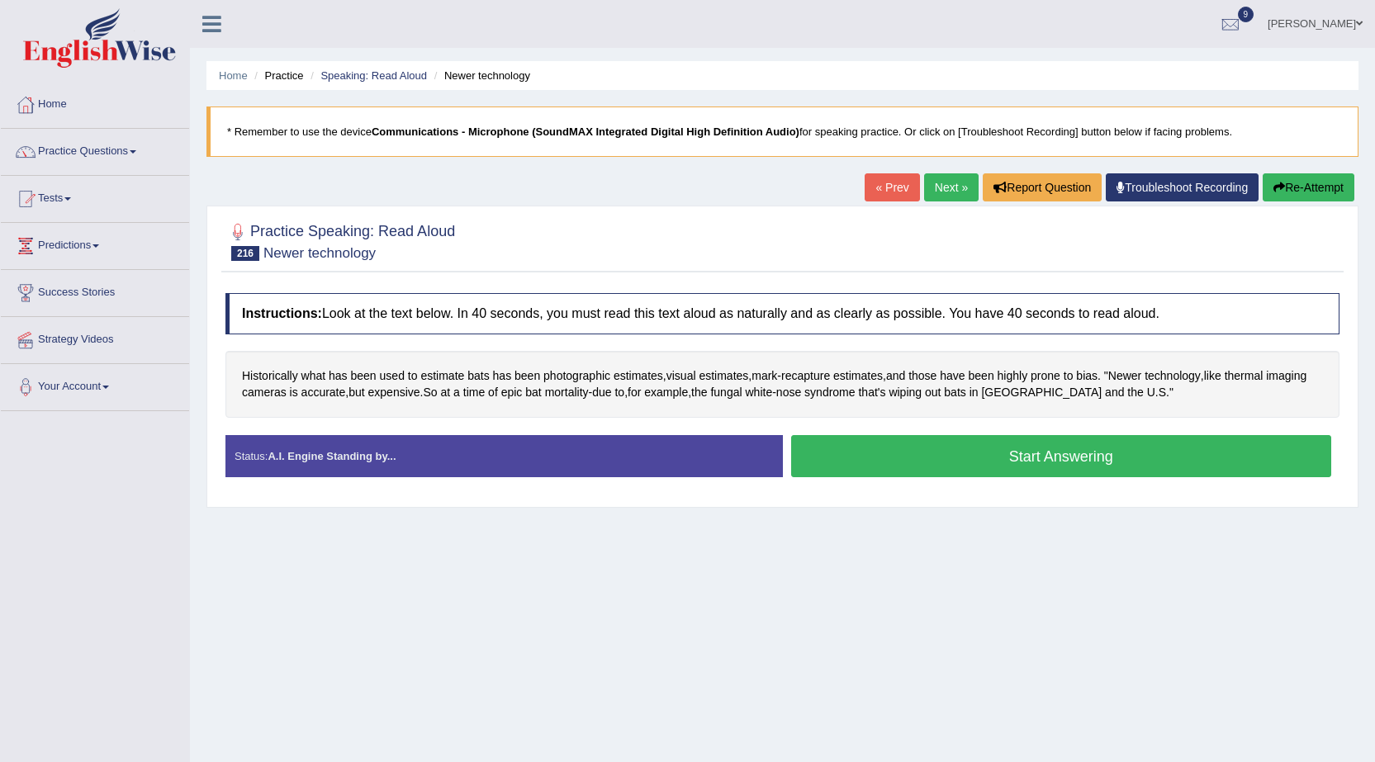
click at [1005, 453] on button "Start Answering" at bounding box center [1061, 456] width 541 height 42
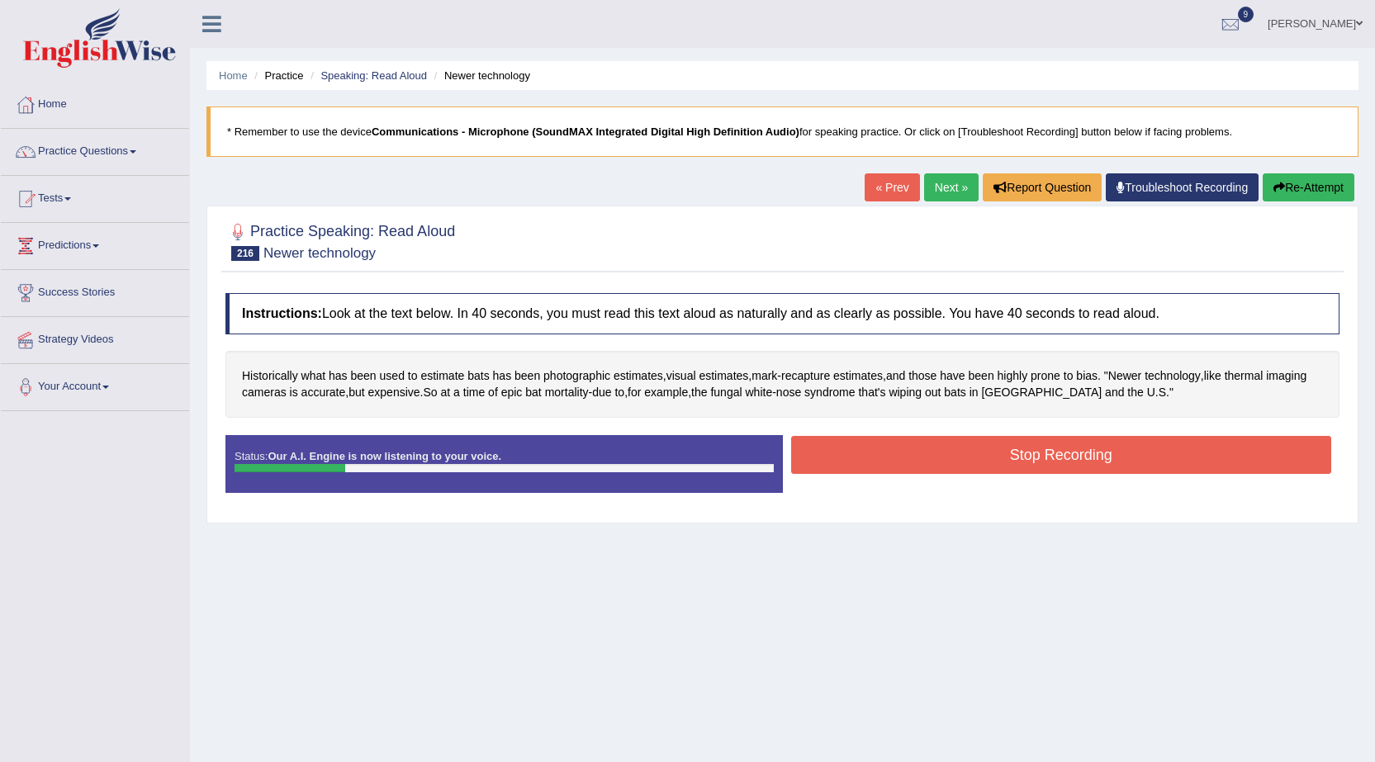
click at [1312, 185] on button "Re-Attempt" at bounding box center [1309, 187] width 92 height 28
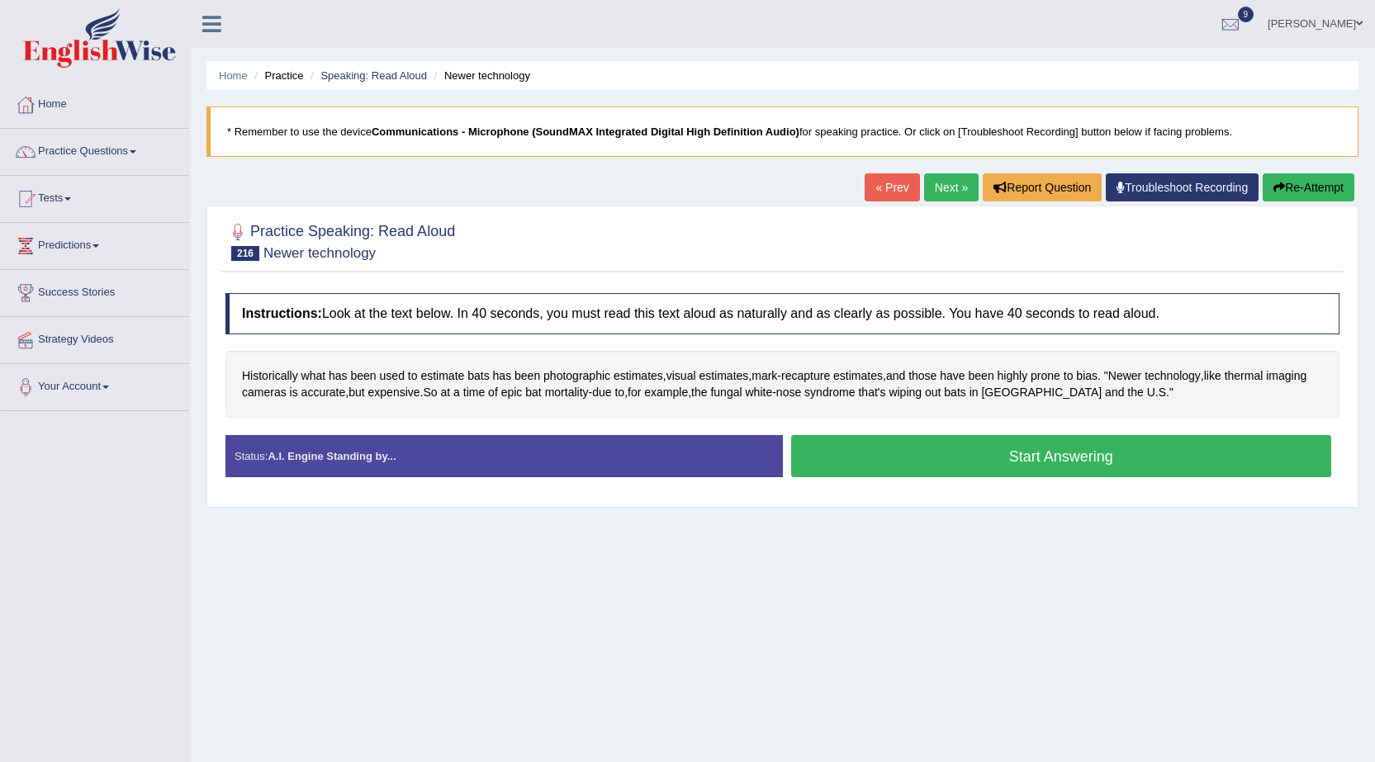
click at [265, 368] on span "Historically" at bounding box center [270, 376] width 56 height 17
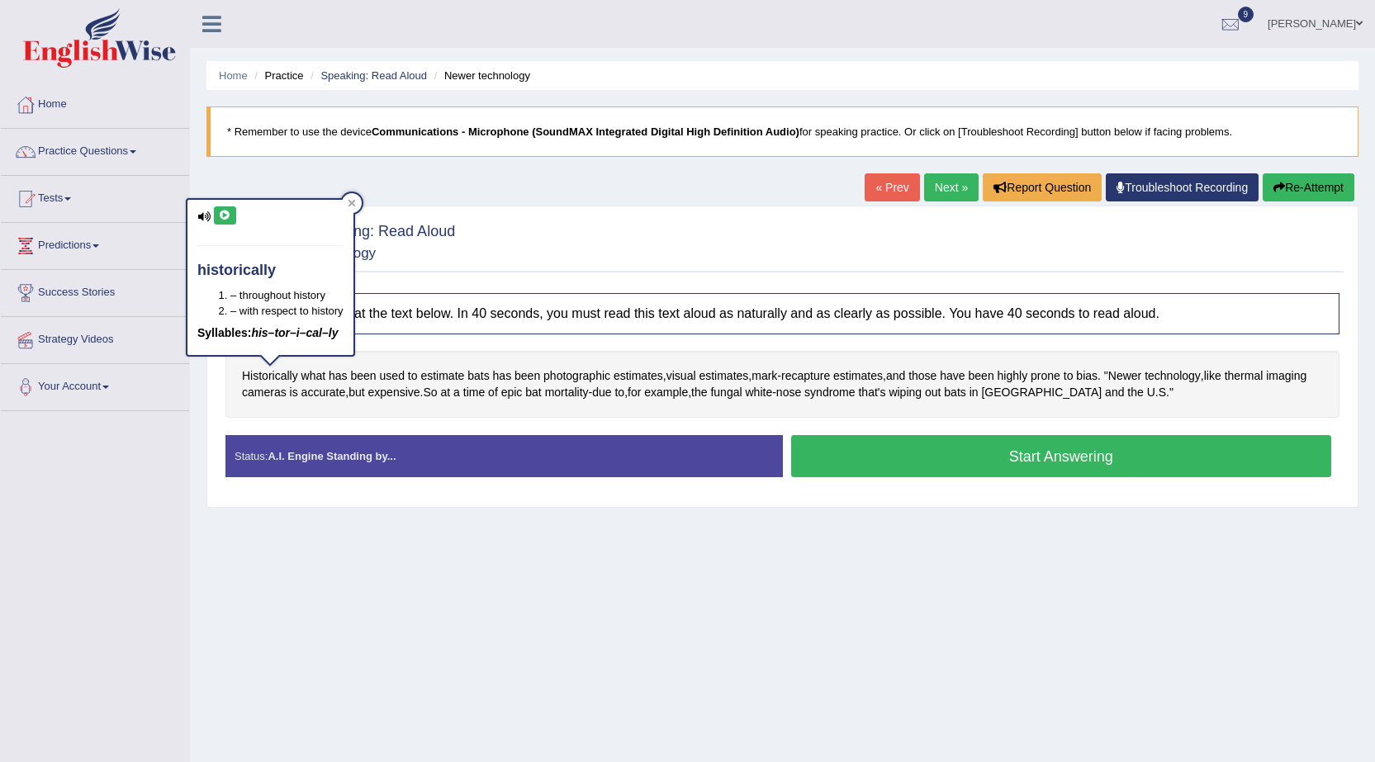
click at [224, 211] on icon at bounding box center [225, 216] width 12 height 10
click at [208, 216] on icon at bounding box center [203, 216] width 13 height 11
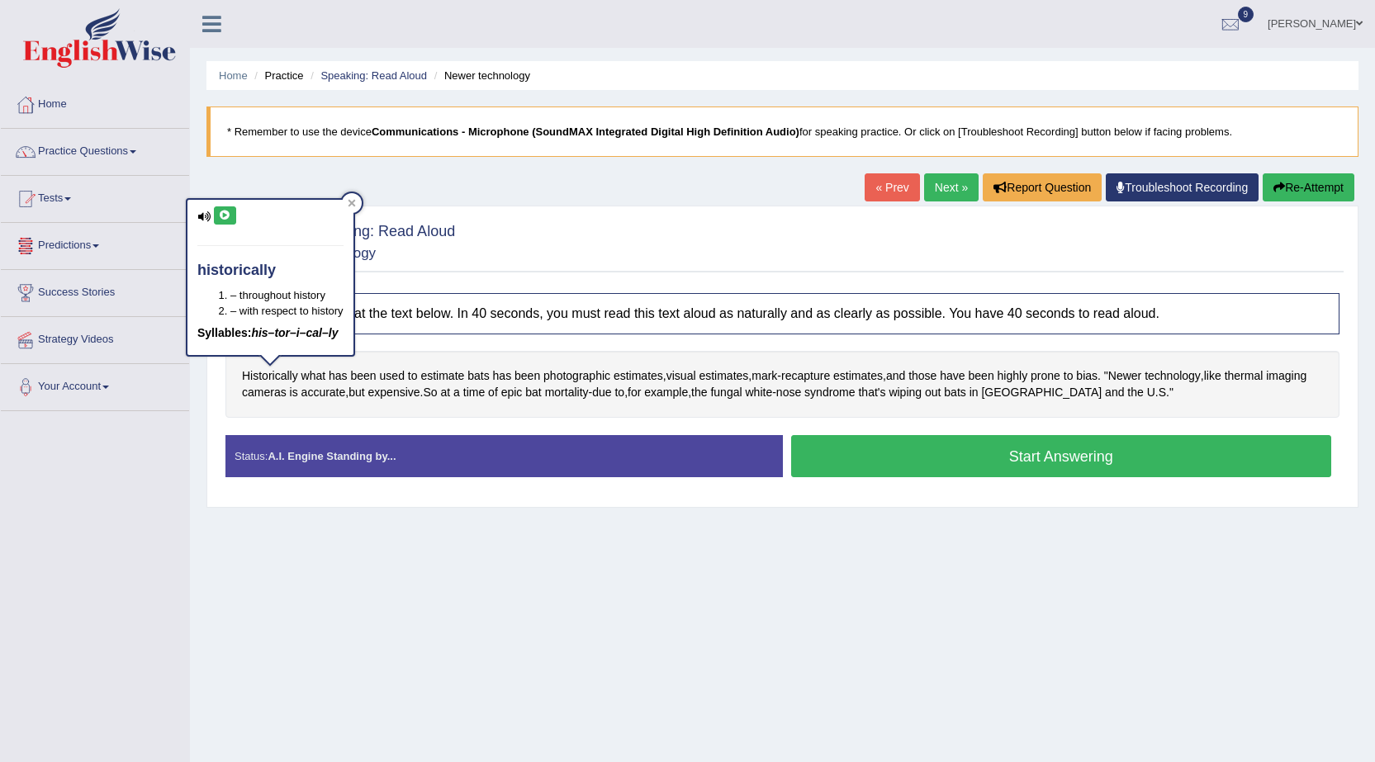
click at [204, 217] on icon at bounding box center [203, 216] width 13 height 11
click at [225, 212] on icon at bounding box center [225, 216] width 12 height 10
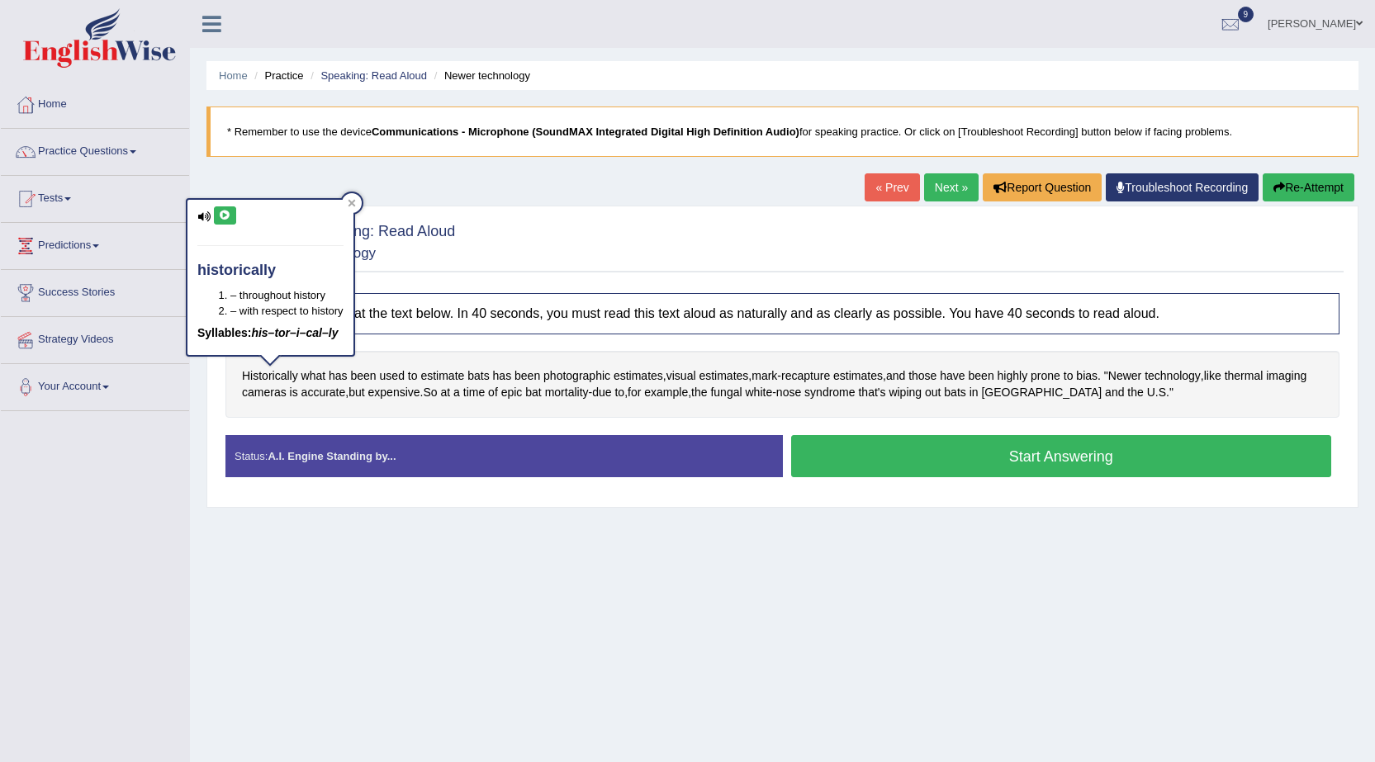
click at [318, 613] on div "Home Practice Speaking: Read Aloud Newer technology * Remember to use the devic…" at bounding box center [782, 413] width 1185 height 826
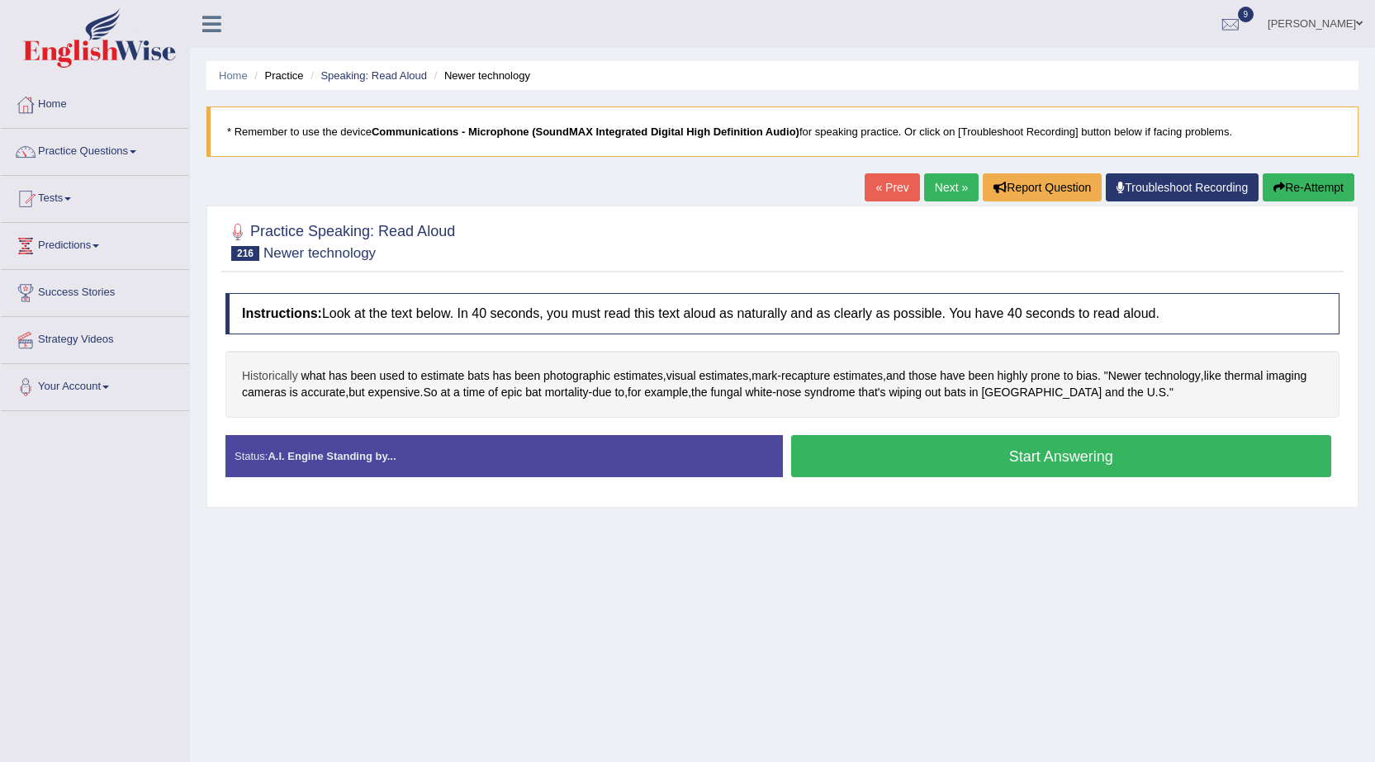
click at [277, 382] on span "Historically" at bounding box center [270, 376] width 56 height 17
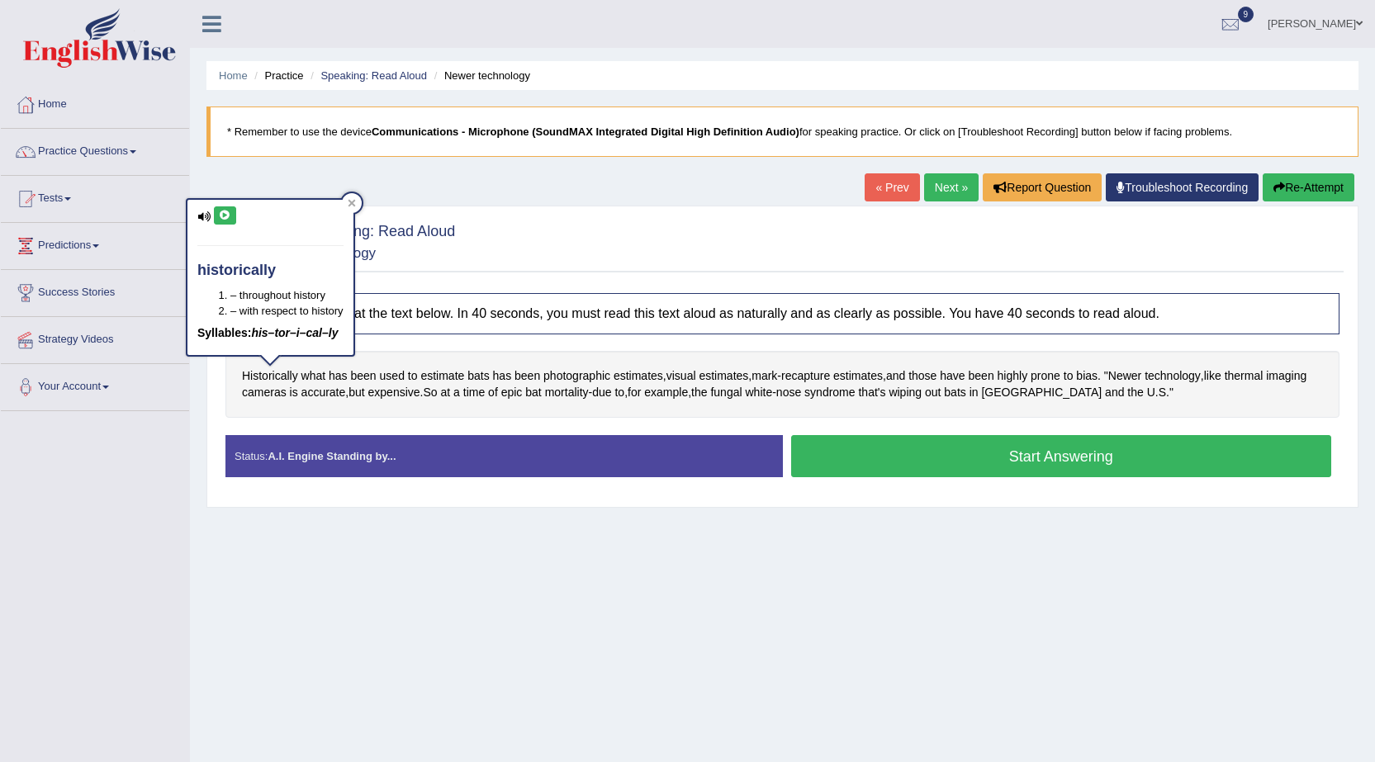
click at [221, 209] on button at bounding box center [225, 215] width 22 height 18
click at [510, 411] on div "Historically what has been used to estimate bats has been photographic estimate…" at bounding box center [782, 384] width 1114 height 67
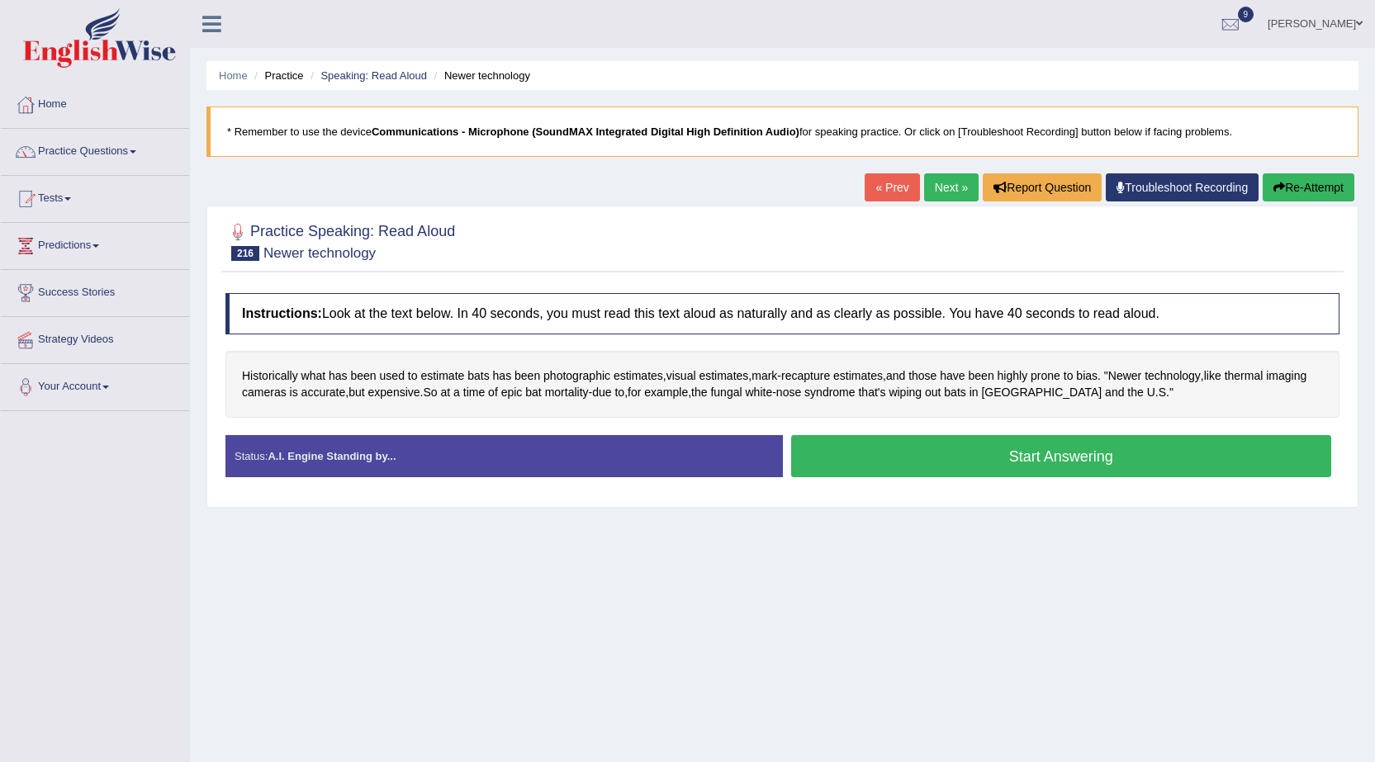
click at [989, 458] on button "Start Answering" at bounding box center [1061, 456] width 541 height 42
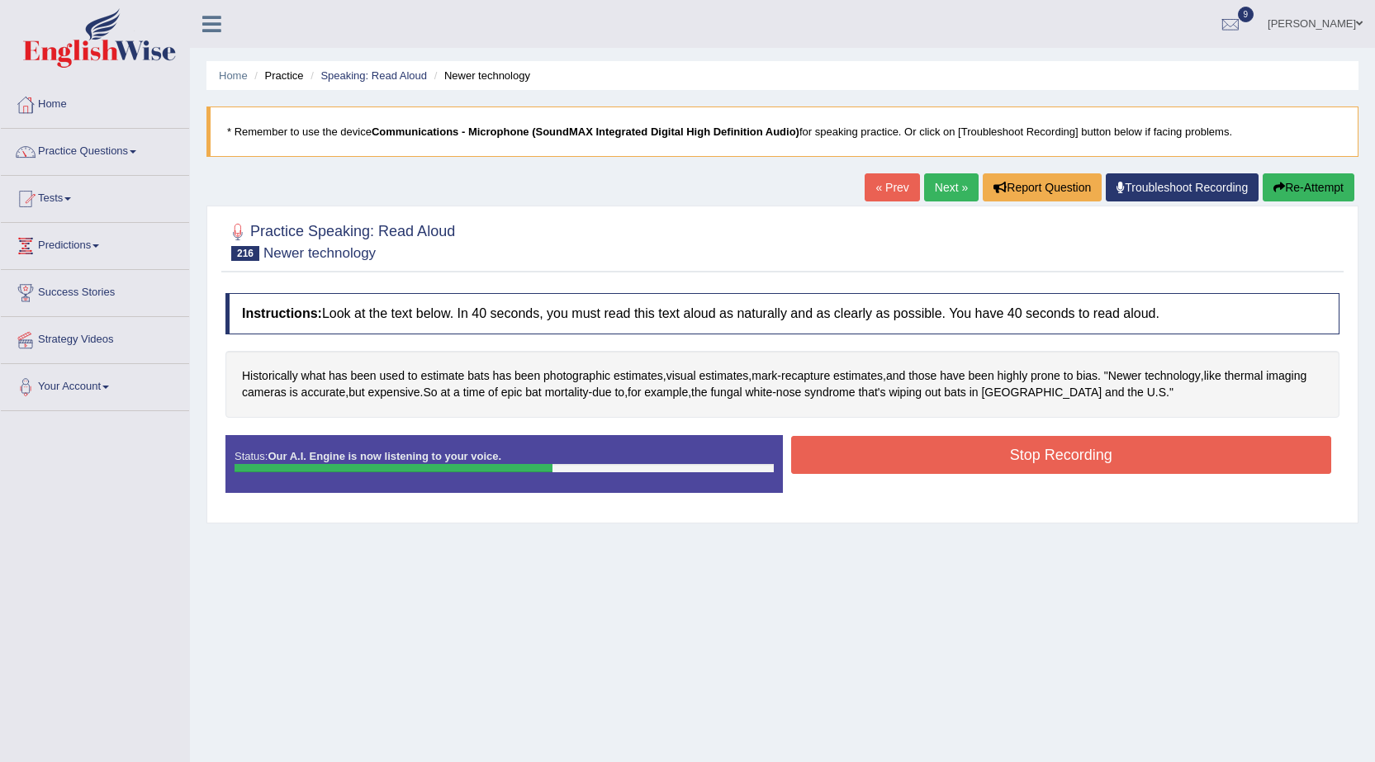
click at [1094, 440] on button "Stop Recording" at bounding box center [1061, 455] width 541 height 38
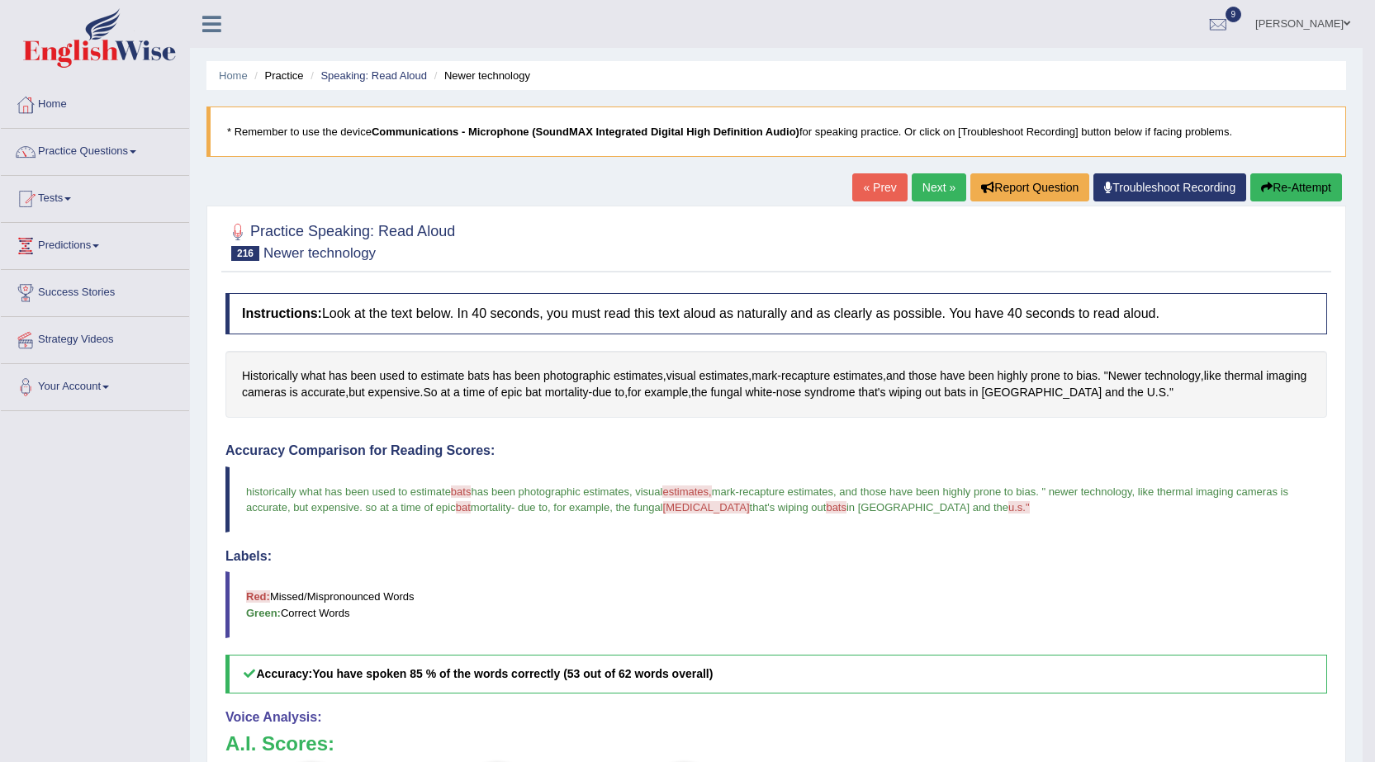
click at [912, 184] on link "Next »" at bounding box center [939, 187] width 55 height 28
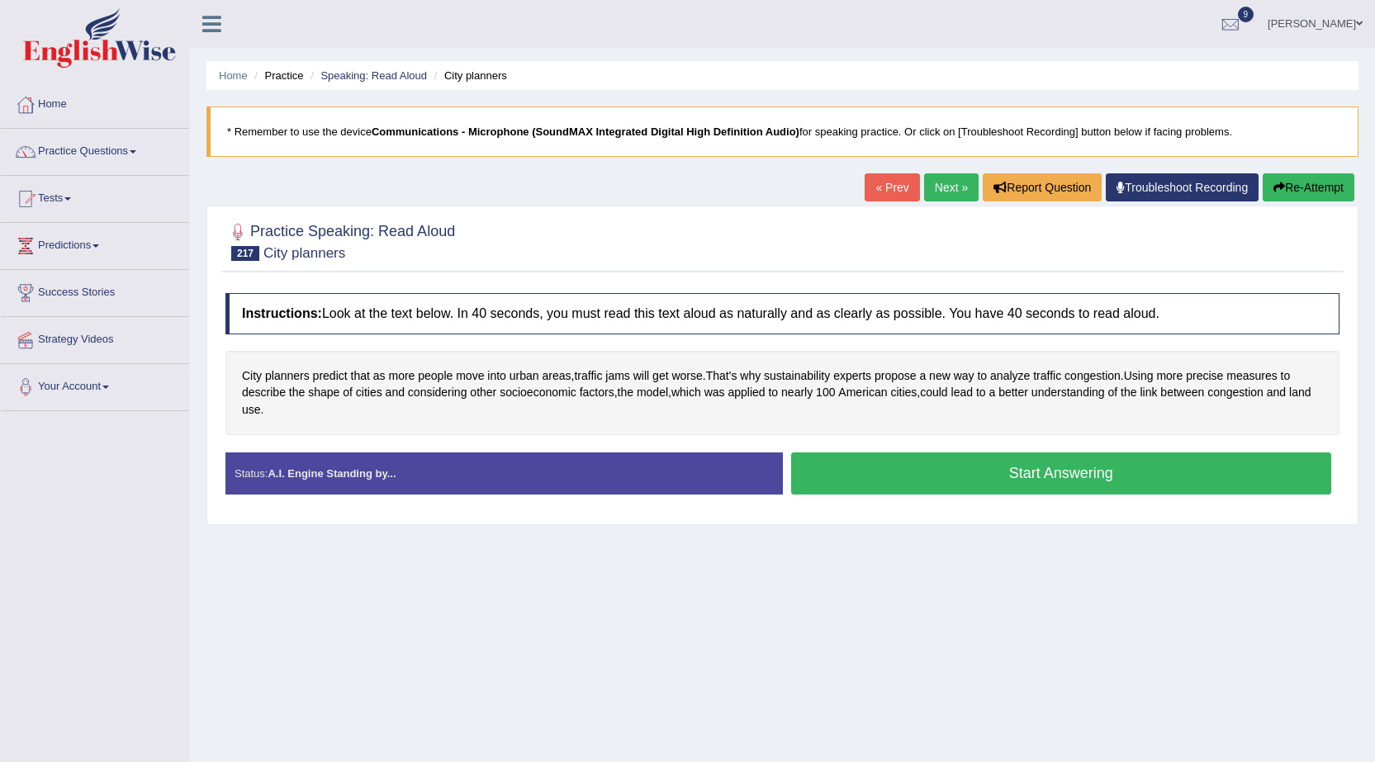
click at [977, 473] on button "Start Answering" at bounding box center [1061, 474] width 541 height 42
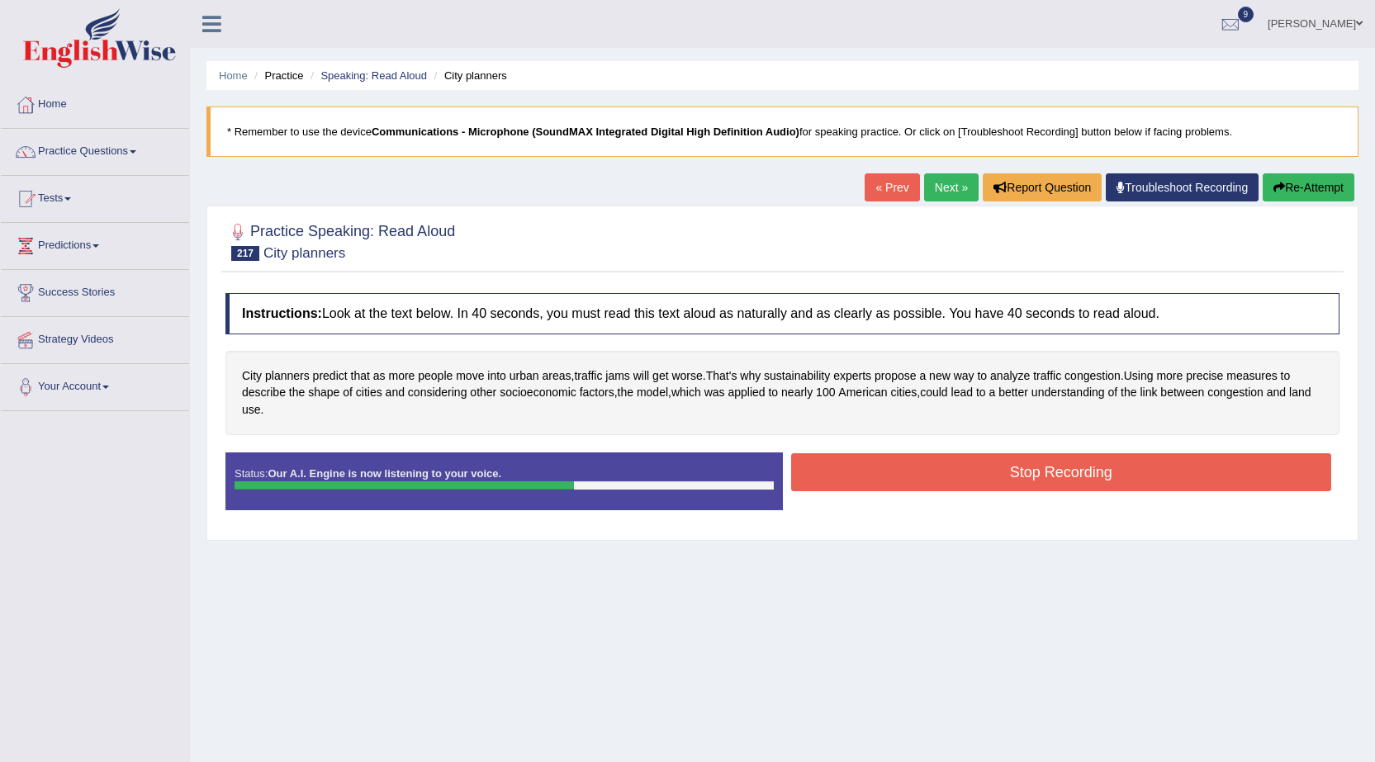
click at [992, 473] on button "Stop Recording" at bounding box center [1061, 472] width 541 height 38
